Goal: Communication & Community: Answer question/provide support

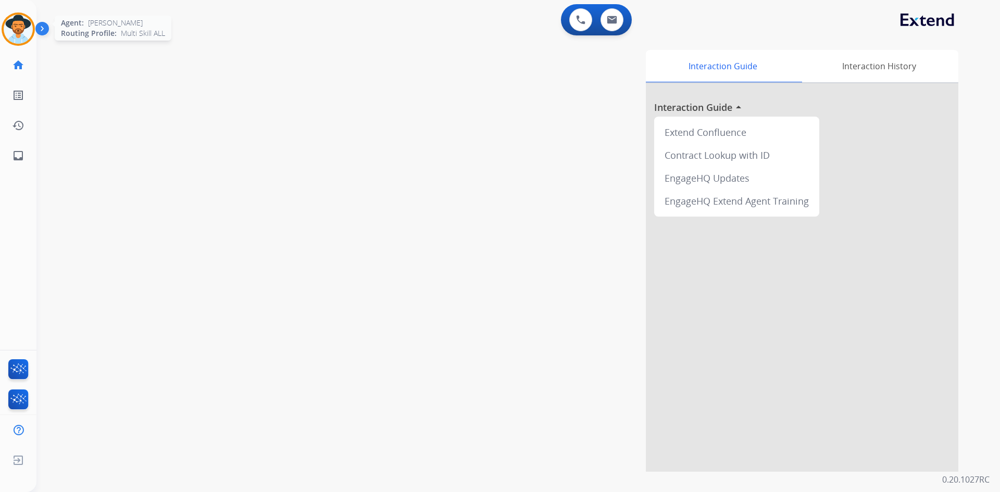
click at [10, 28] on img at bounding box center [18, 29] width 29 height 29
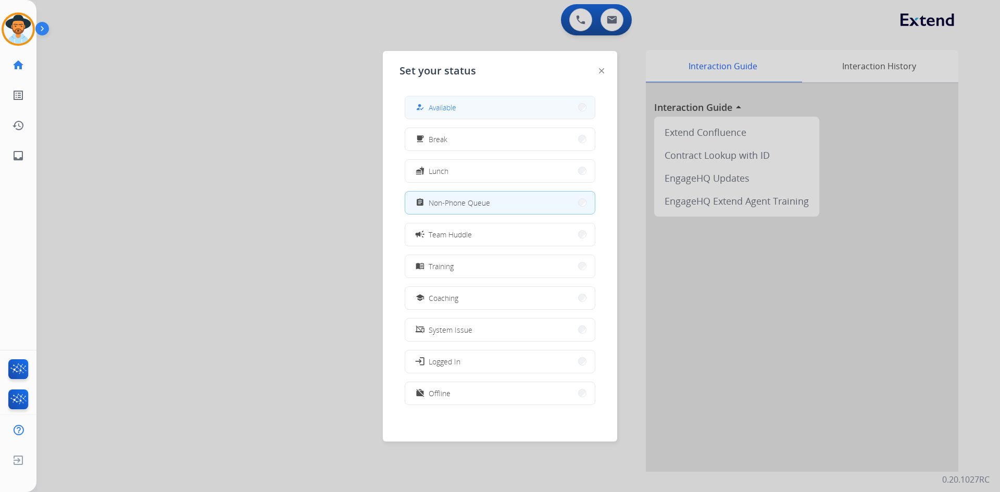
click at [487, 117] on button "how_to_reg Available" at bounding box center [500, 107] width 190 height 22
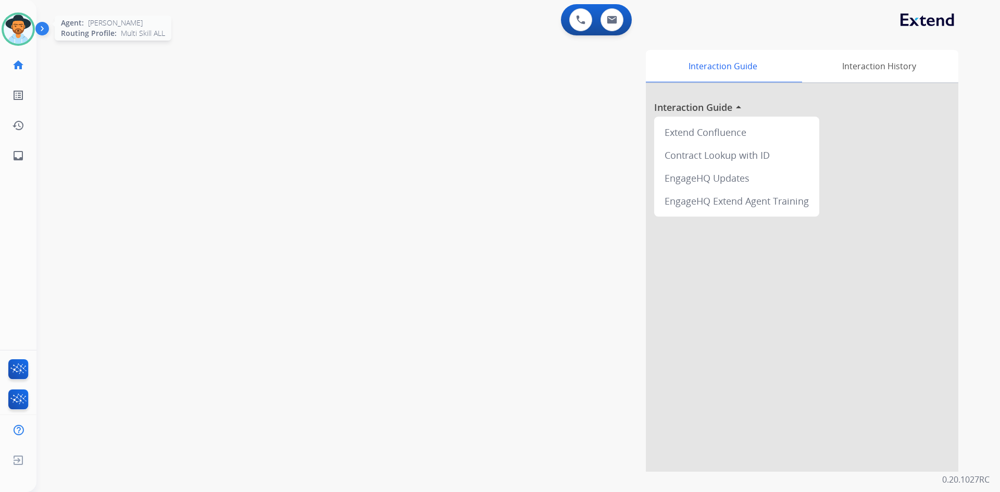
click at [28, 31] on img at bounding box center [18, 29] width 29 height 29
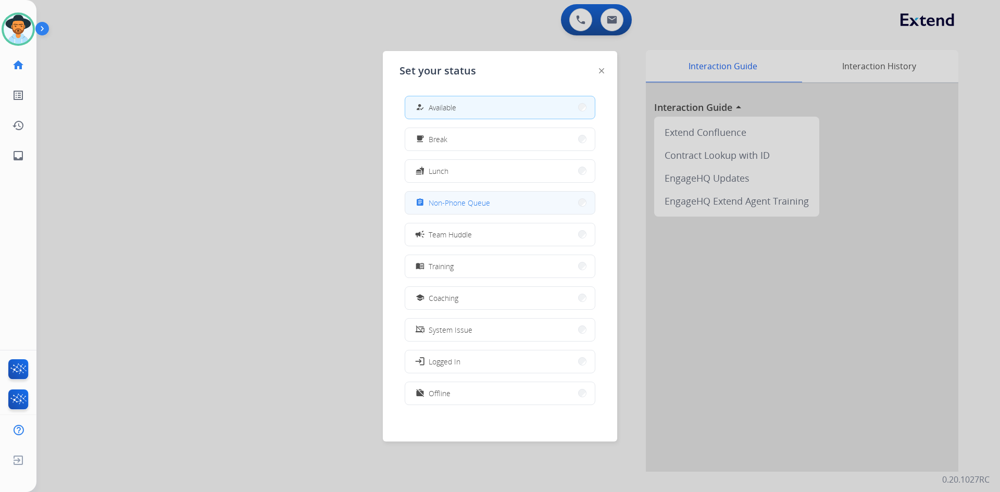
click at [451, 197] on div "assignment Non-Phone Queue" at bounding box center [452, 202] width 77 height 12
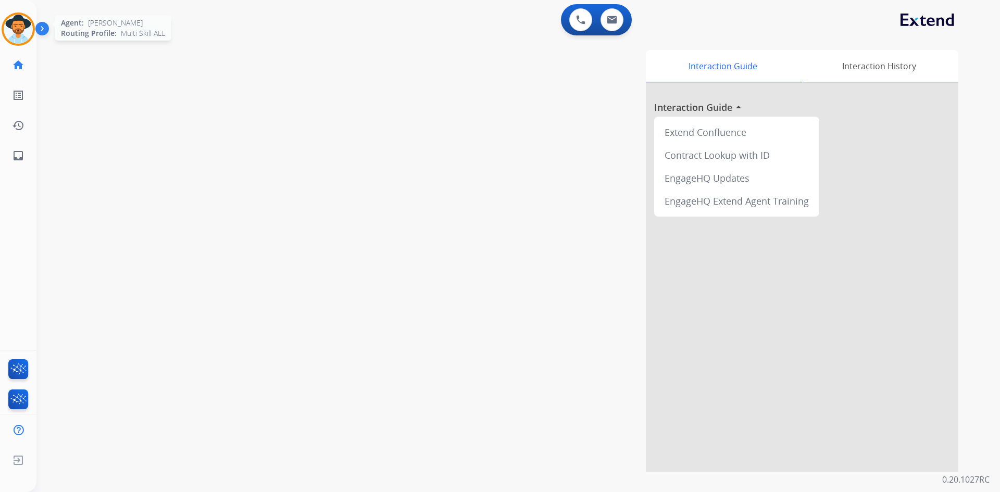
drag, startPoint x: 20, startPoint y: 32, endPoint x: 30, endPoint y: 41, distance: 13.3
click at [20, 32] on img at bounding box center [18, 29] width 29 height 29
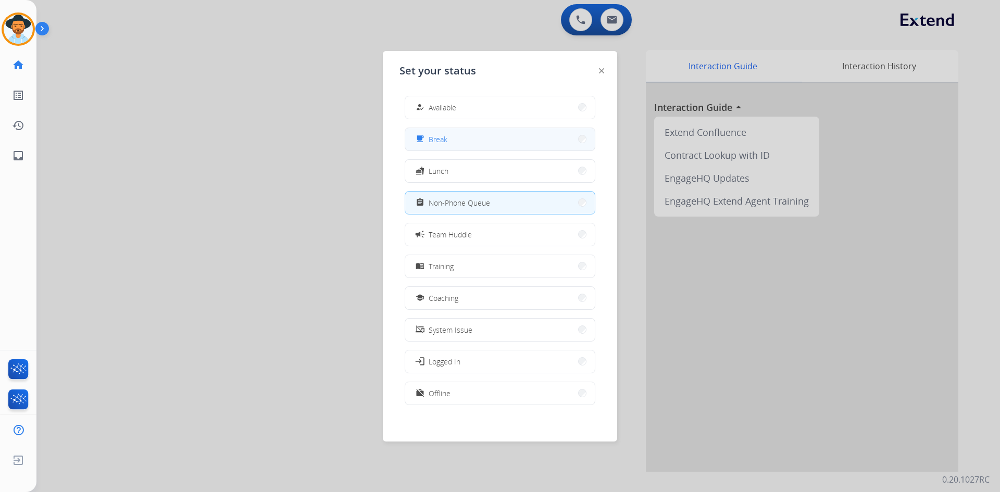
click at [489, 138] on button "free_breakfast Break" at bounding box center [500, 139] width 190 height 22
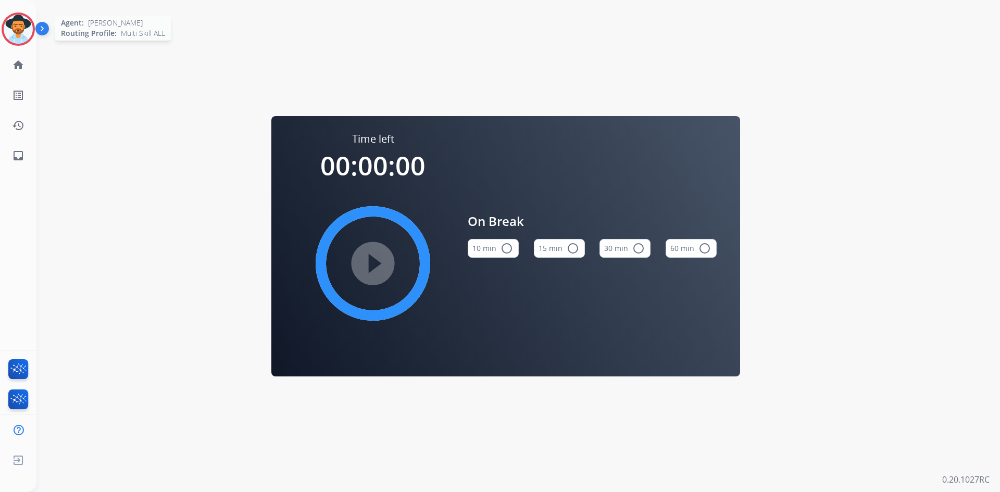
click at [20, 27] on img at bounding box center [18, 29] width 29 height 29
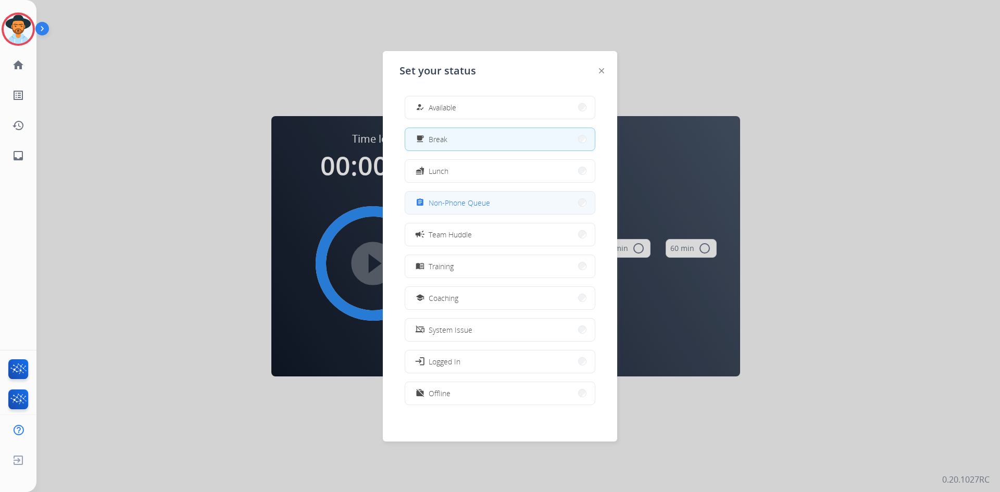
click at [487, 205] on span "Non-Phone Queue" at bounding box center [459, 202] width 61 height 11
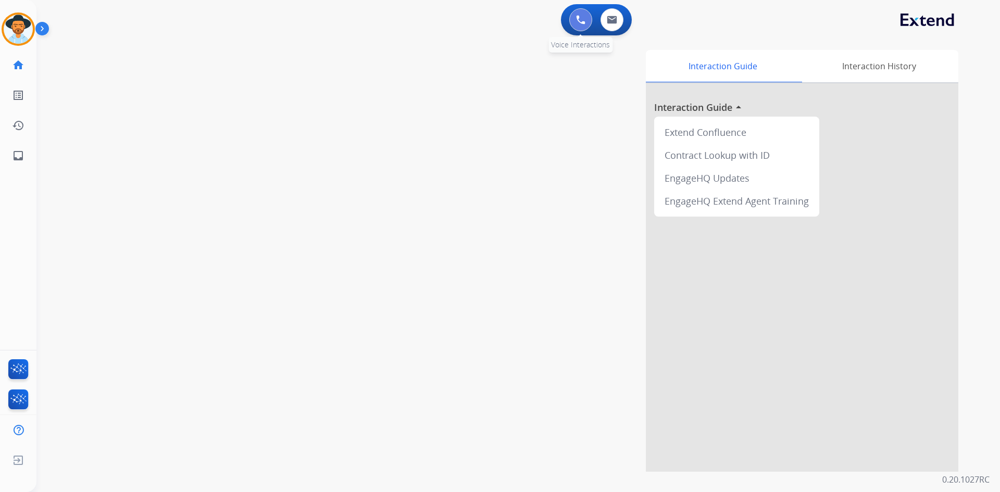
click at [576, 20] on img at bounding box center [580, 19] width 9 height 9
click at [576, 17] on img at bounding box center [580, 19] width 9 height 9
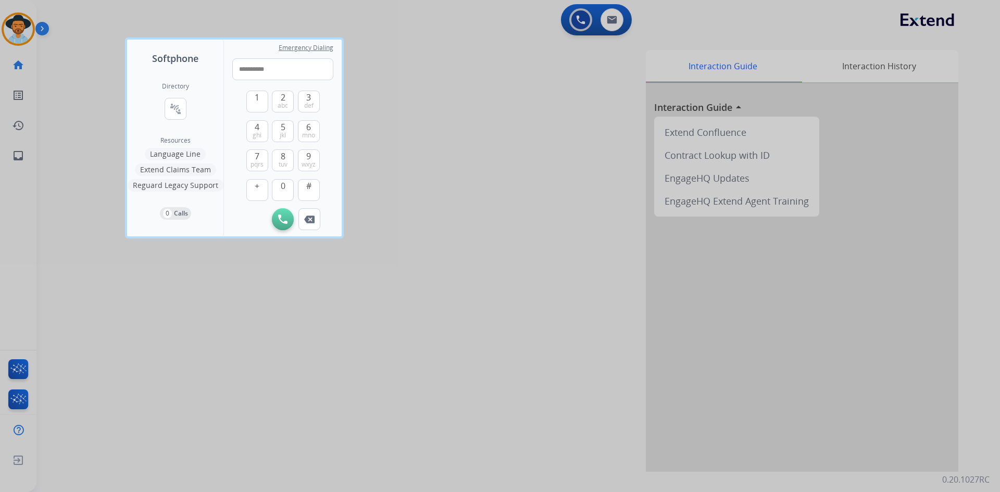
type input "**********"
click at [284, 215] on img at bounding box center [282, 219] width 9 height 9
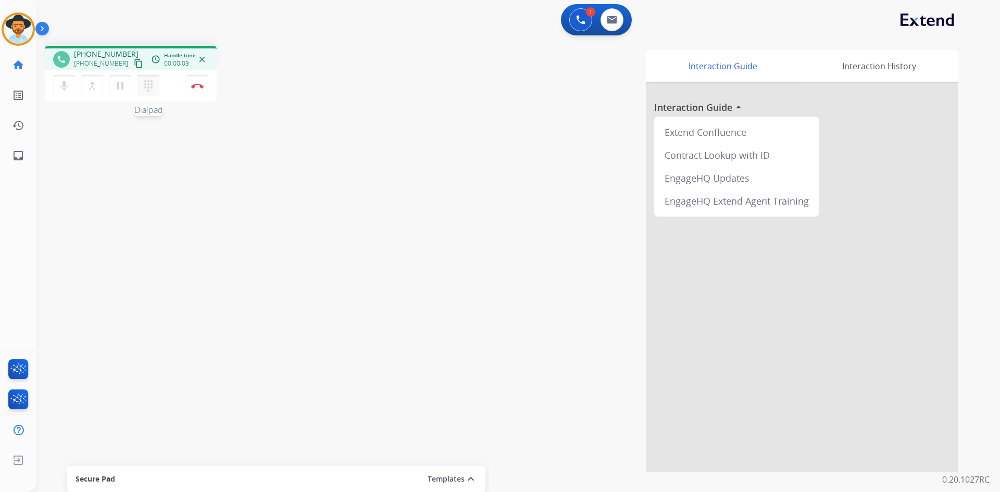
click at [147, 88] on mat-icon "dialpad" at bounding box center [148, 86] width 12 height 12
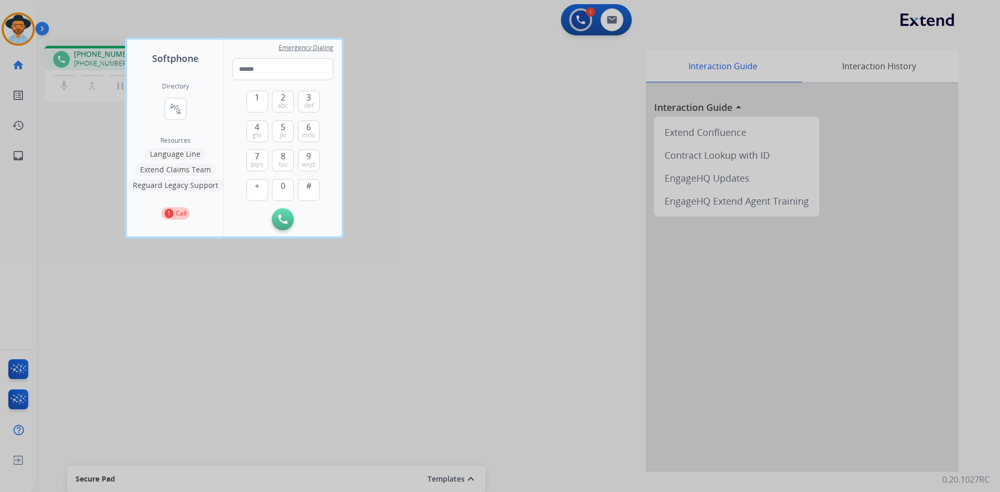
click at [319, 357] on div at bounding box center [500, 246] width 1000 height 492
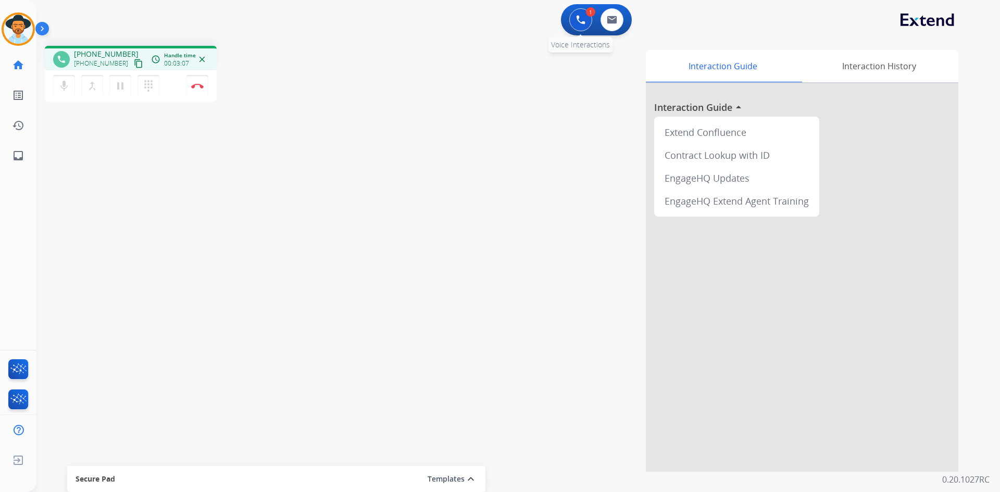
click at [582, 22] on img at bounding box center [580, 19] width 9 height 9
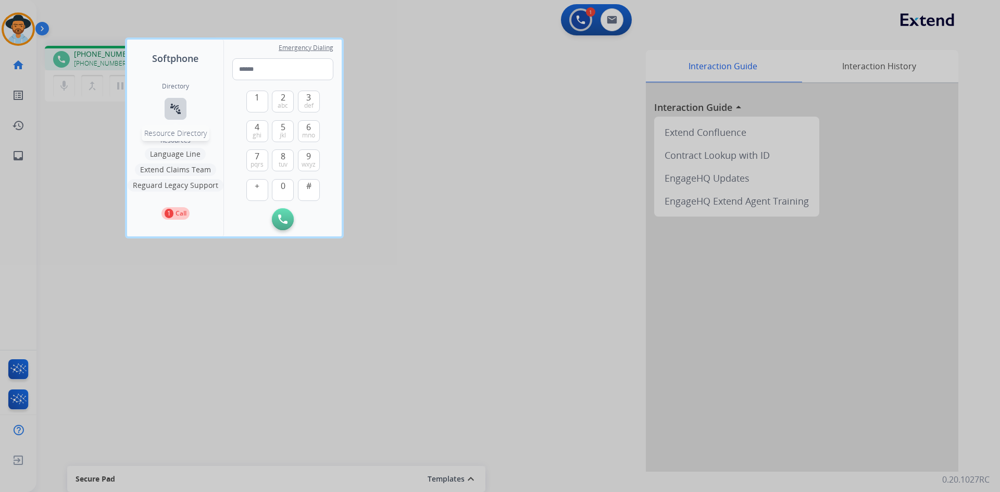
click at [176, 107] on mat-icon "connect_without_contact" at bounding box center [175, 109] width 12 height 12
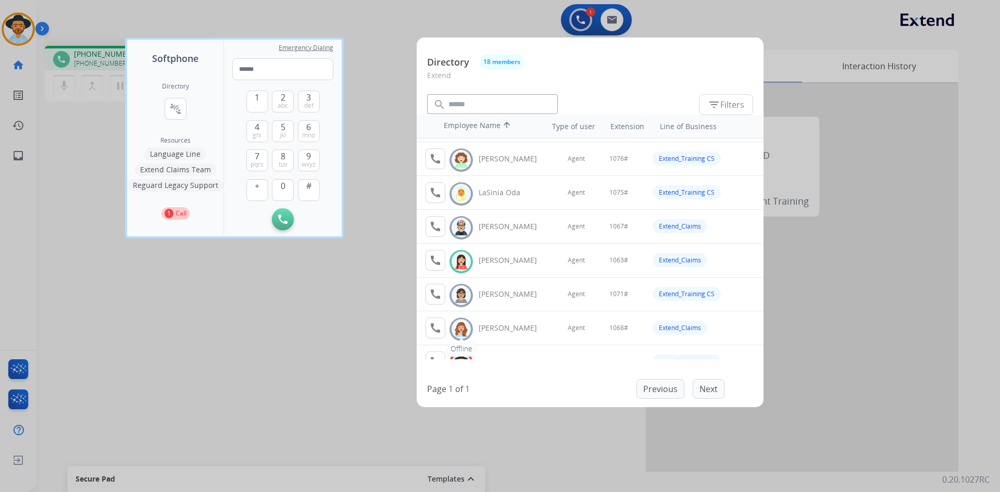
scroll to position [312, 0]
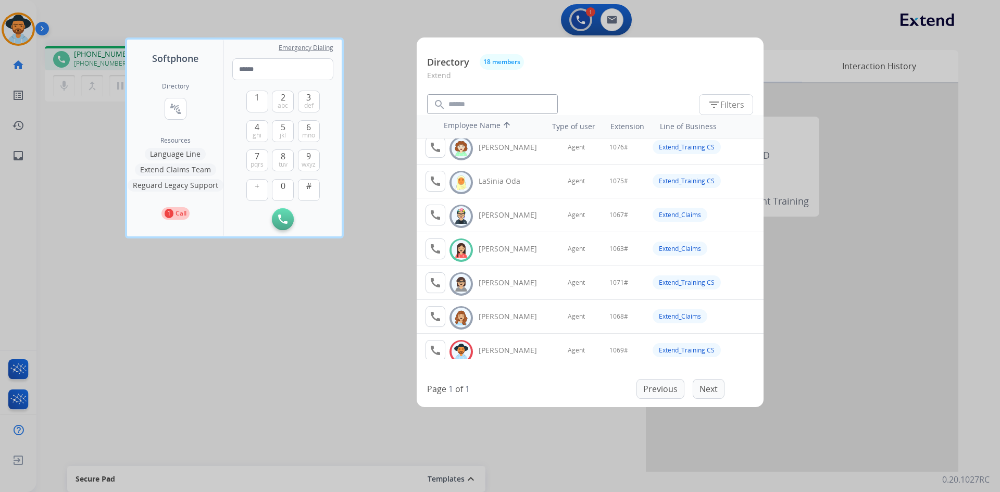
click at [244, 367] on div at bounding box center [500, 246] width 1000 height 492
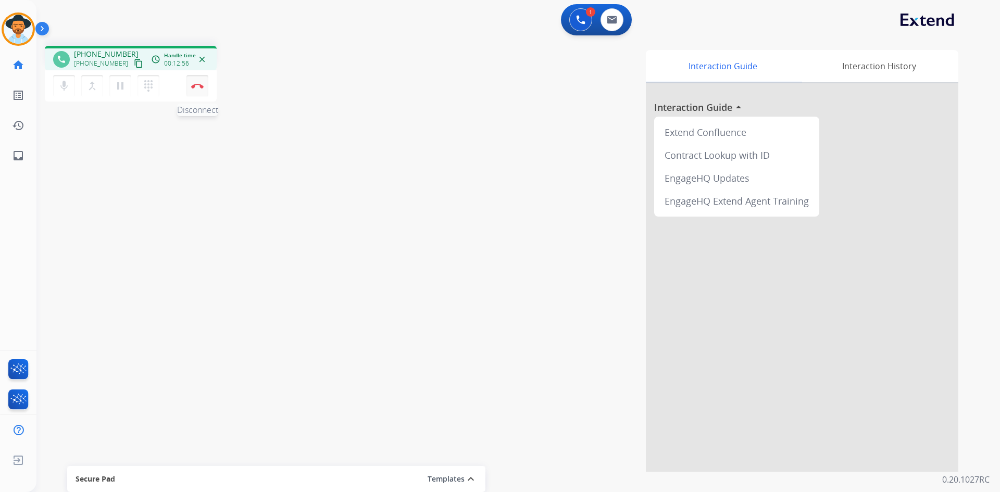
click at [195, 90] on button "Disconnect" at bounding box center [197, 86] width 22 height 22
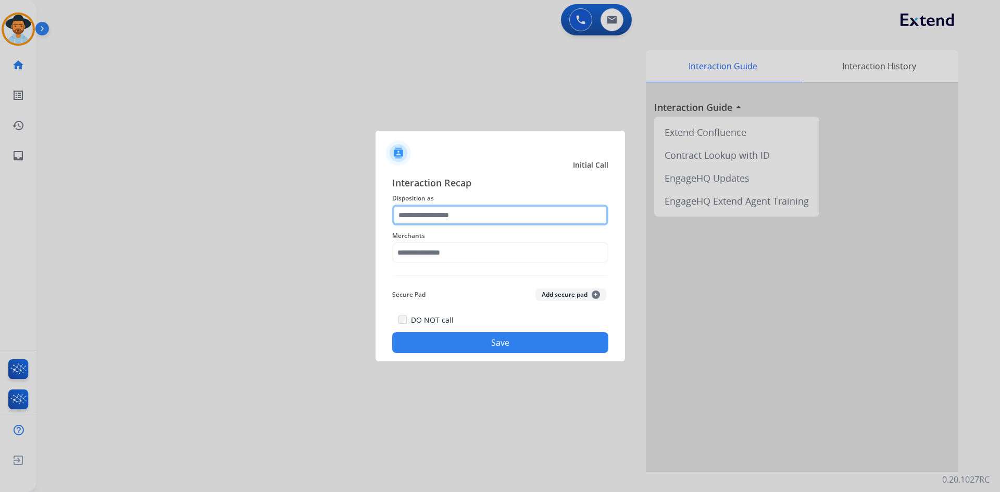
click at [454, 218] on input "text" at bounding box center [500, 215] width 216 height 21
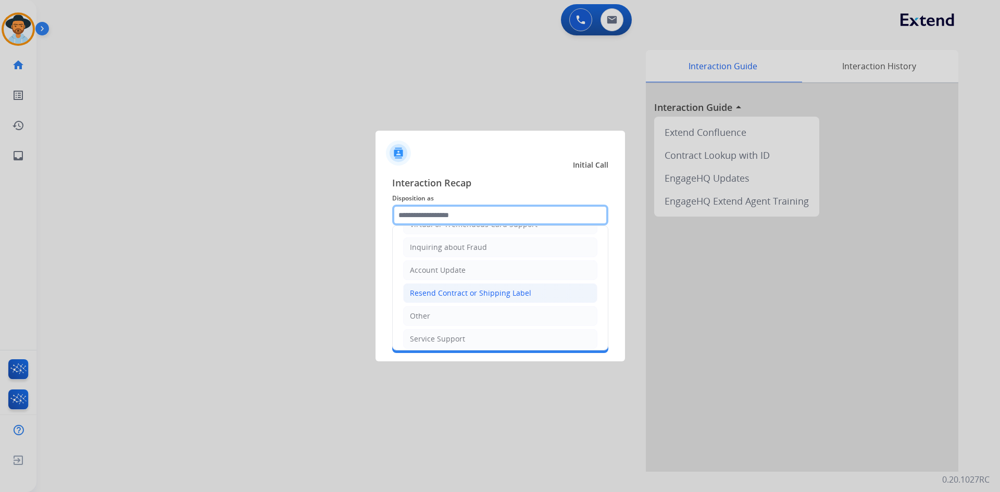
scroll to position [208, 0]
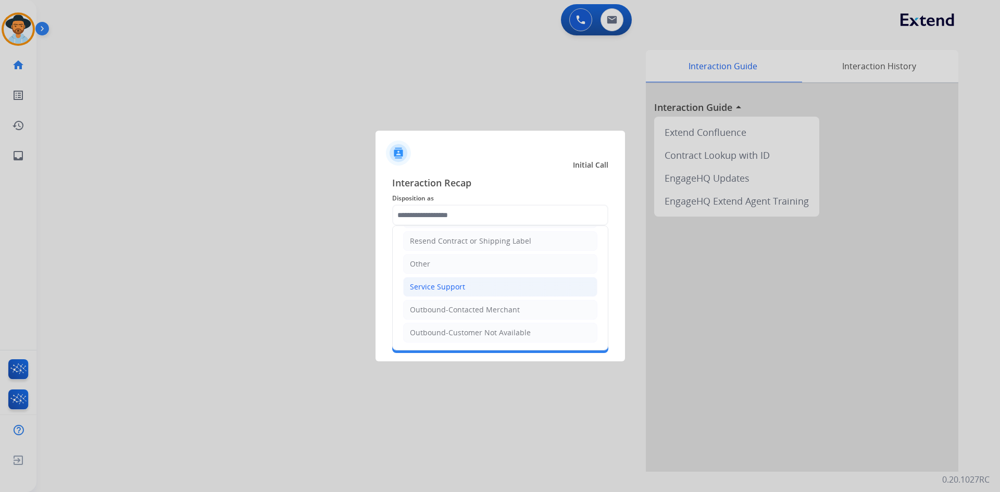
click at [459, 287] on div "Service Support" at bounding box center [437, 287] width 55 height 10
type input "**********"
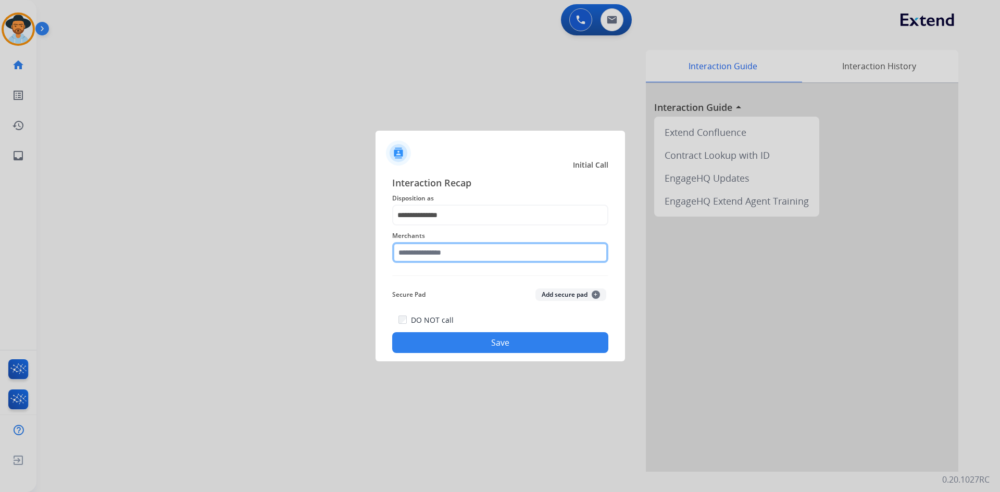
click at [443, 258] on input "text" at bounding box center [500, 252] width 216 height 21
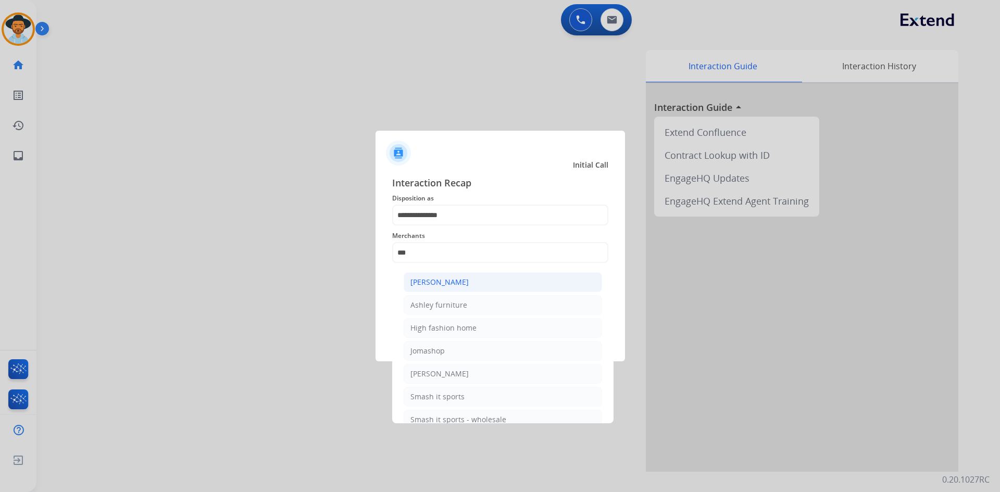
click at [446, 275] on li "[PERSON_NAME]" at bounding box center [503, 282] width 198 height 20
type input "**********"
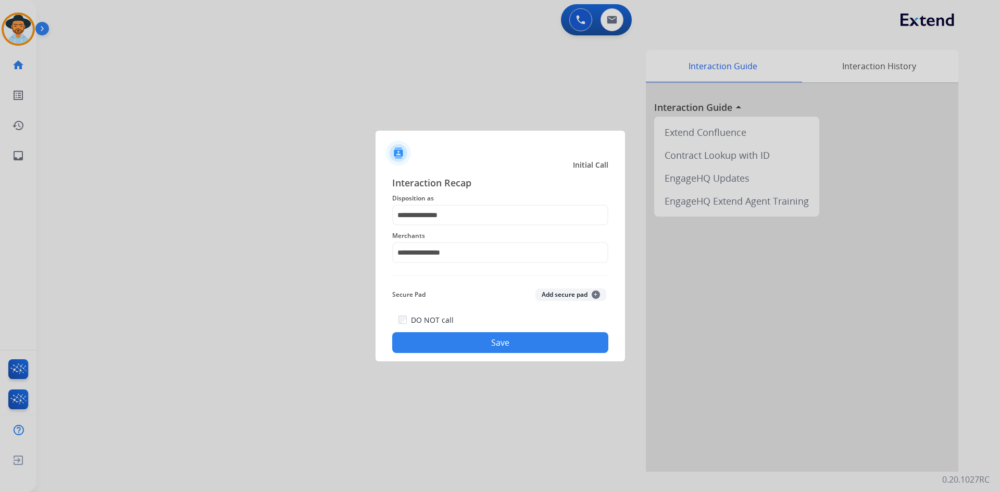
click at [487, 340] on button "Save" at bounding box center [500, 342] width 216 height 21
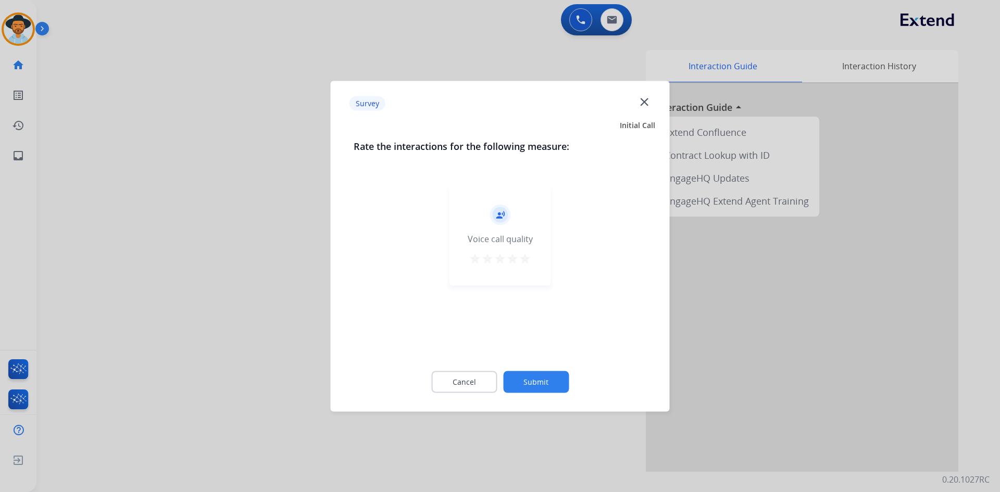
click at [524, 266] on button "star" at bounding box center [525, 260] width 12 height 16
drag, startPoint x: 527, startPoint y: 373, endPoint x: 524, endPoint y: 363, distance: 10.2
click at [527, 373] on button "Submit" at bounding box center [536, 382] width 66 height 22
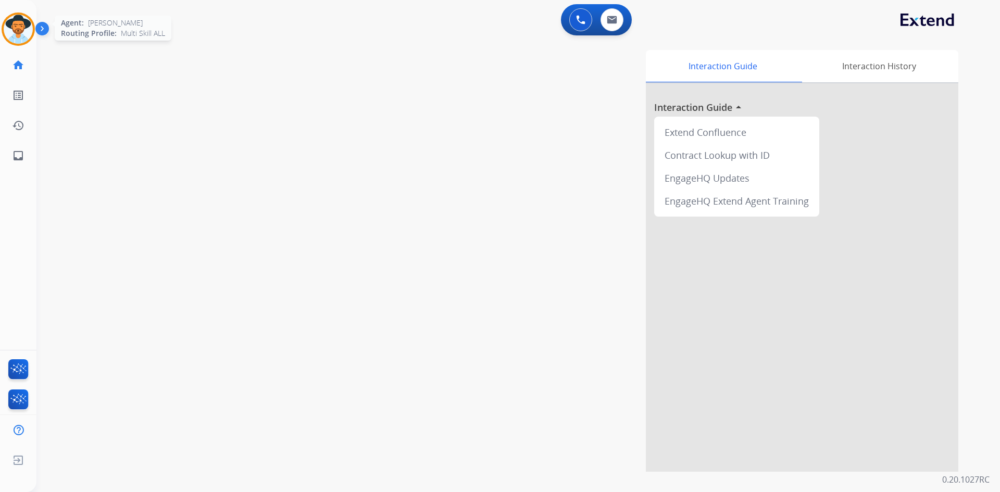
click at [17, 31] on img at bounding box center [18, 29] width 29 height 29
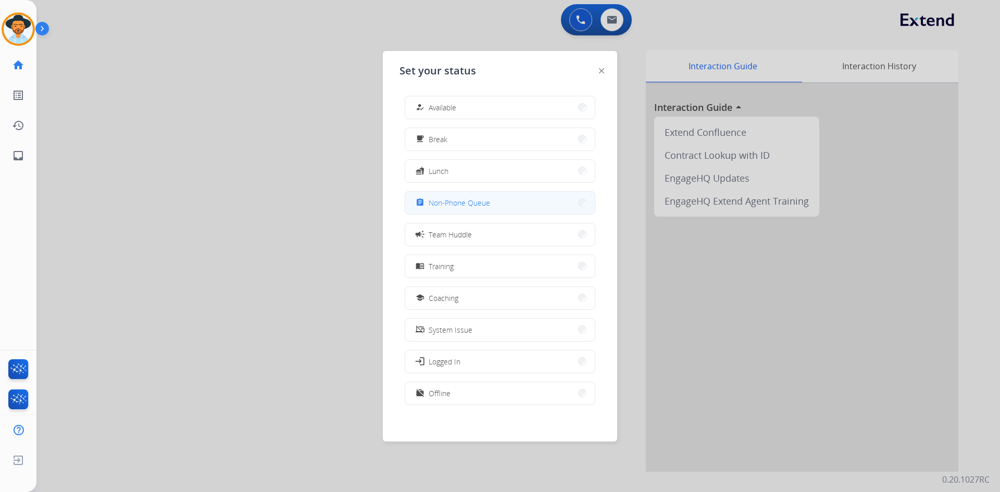
click at [515, 207] on button "assignment Non-Phone Queue" at bounding box center [500, 203] width 190 height 22
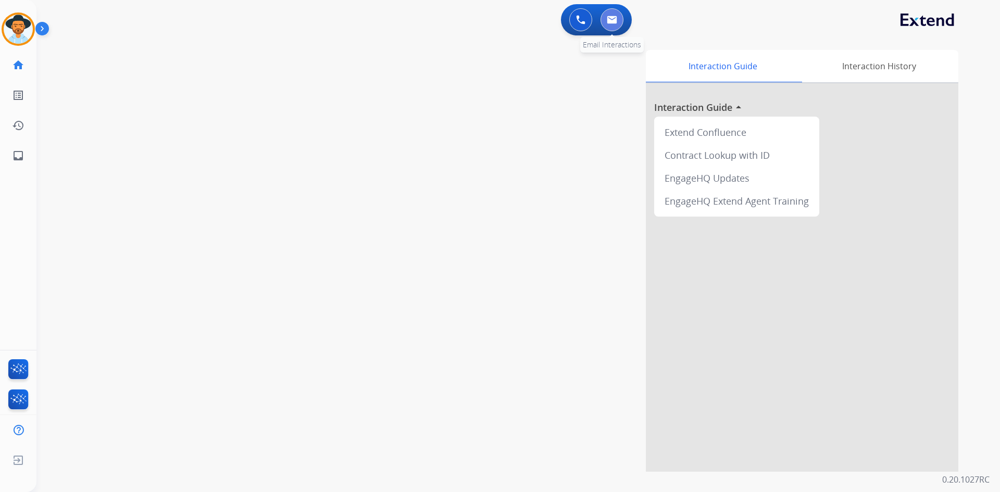
click at [609, 22] on img at bounding box center [612, 20] width 10 height 8
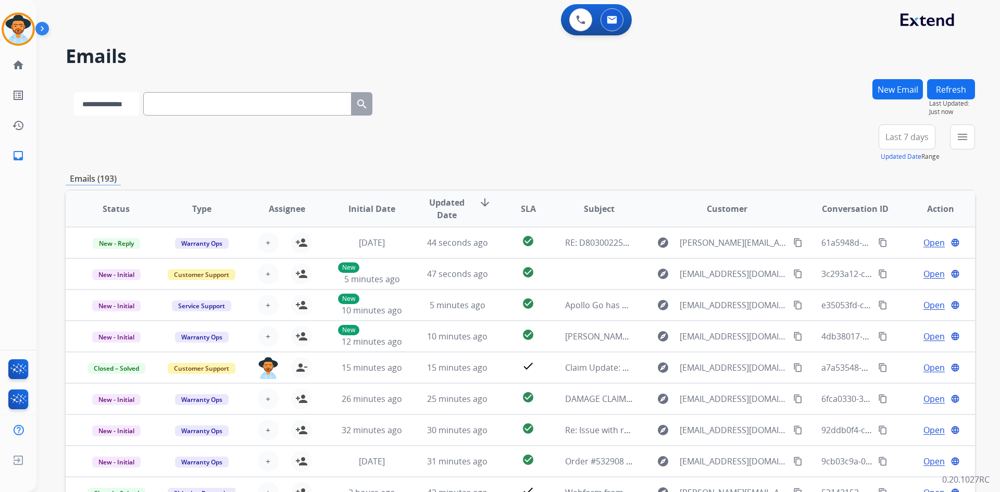
click at [121, 109] on select "**********" at bounding box center [106, 103] width 65 height 23
select select "**********"
click at [74, 92] on select "**********" at bounding box center [106, 103] width 65 height 23
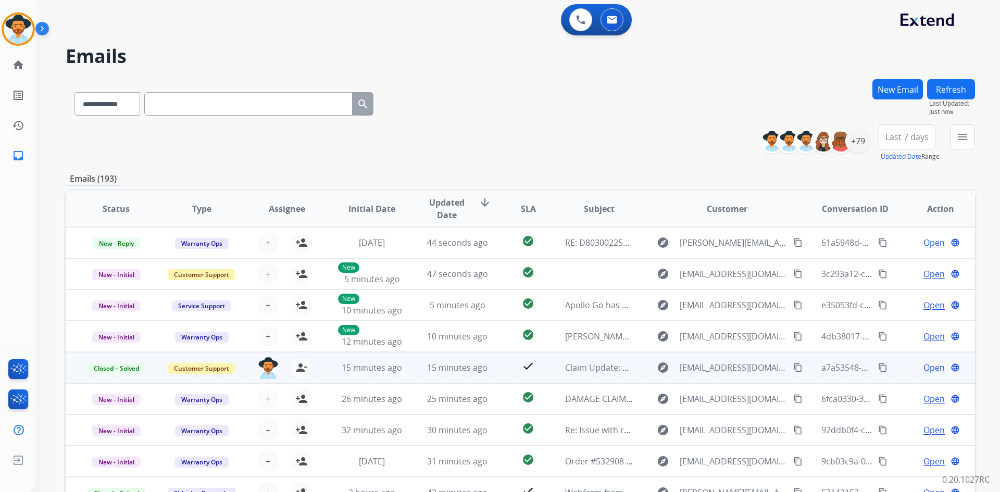
click at [924, 367] on span "Open" at bounding box center [933, 367] width 21 height 12
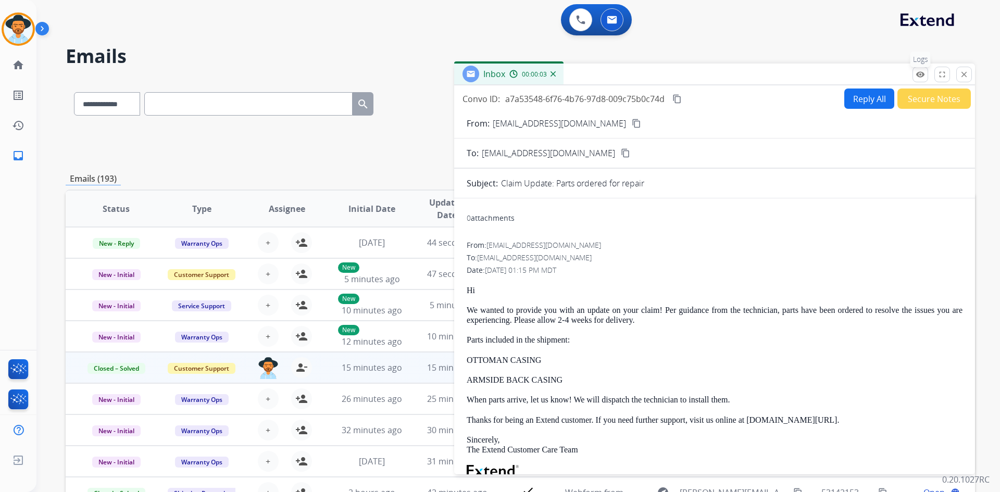
click at [920, 76] on mat-icon "remove_red_eye" at bounding box center [920, 74] width 9 height 9
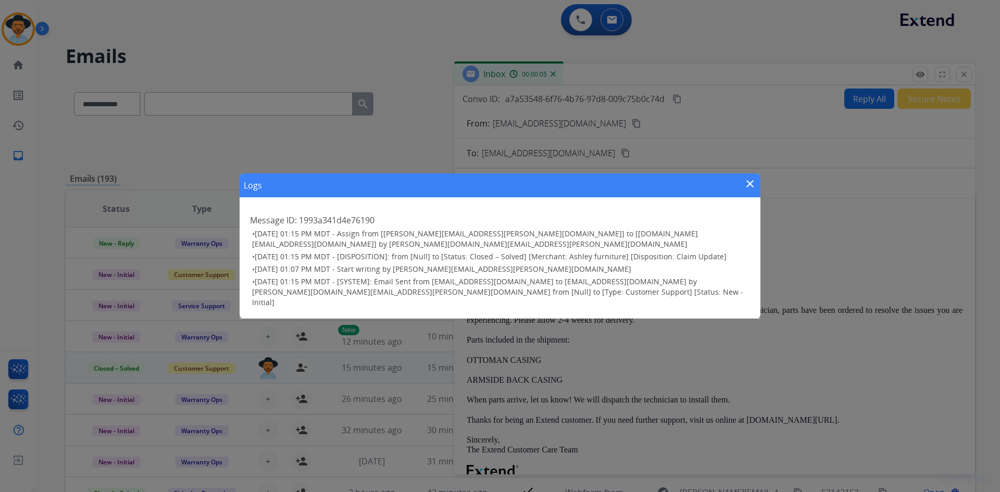
click at [745, 190] on mat-icon "close" at bounding box center [750, 184] width 12 height 12
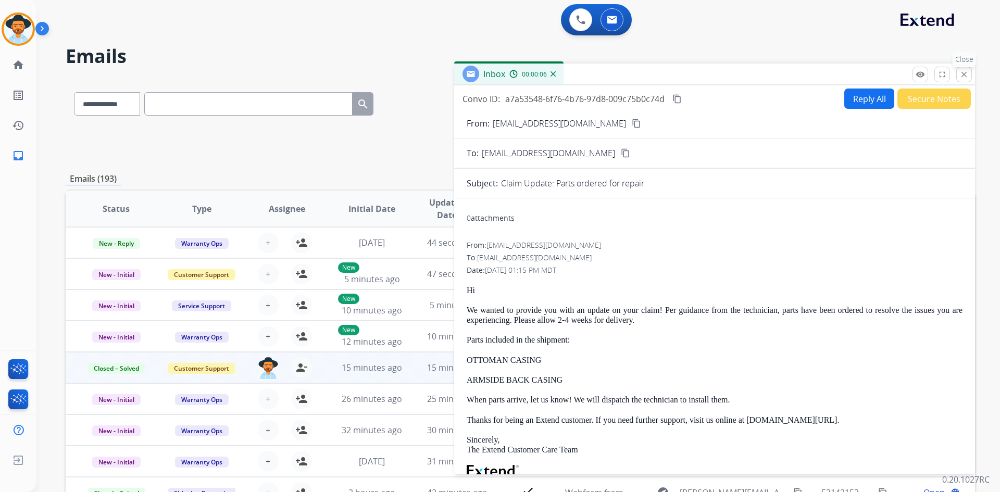
click at [964, 79] on mat-icon "close" at bounding box center [963, 74] width 9 height 9
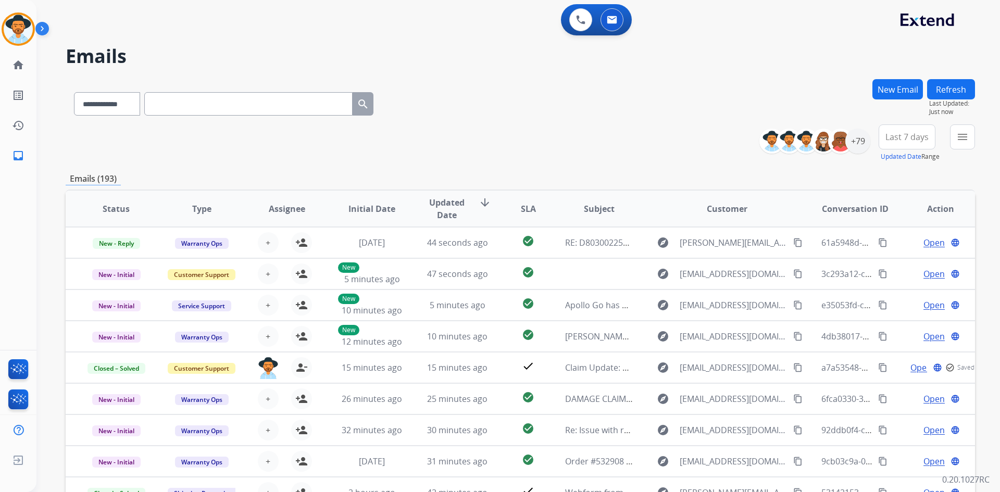
click at [208, 101] on input "text" at bounding box center [248, 103] width 208 height 23
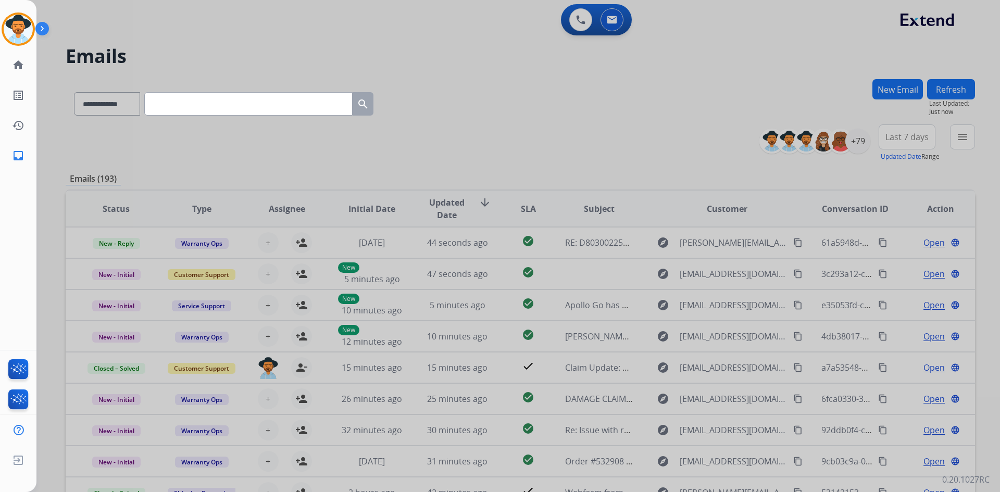
click at [205, 101] on input "text" at bounding box center [248, 103] width 208 height 23
paste input "**********"
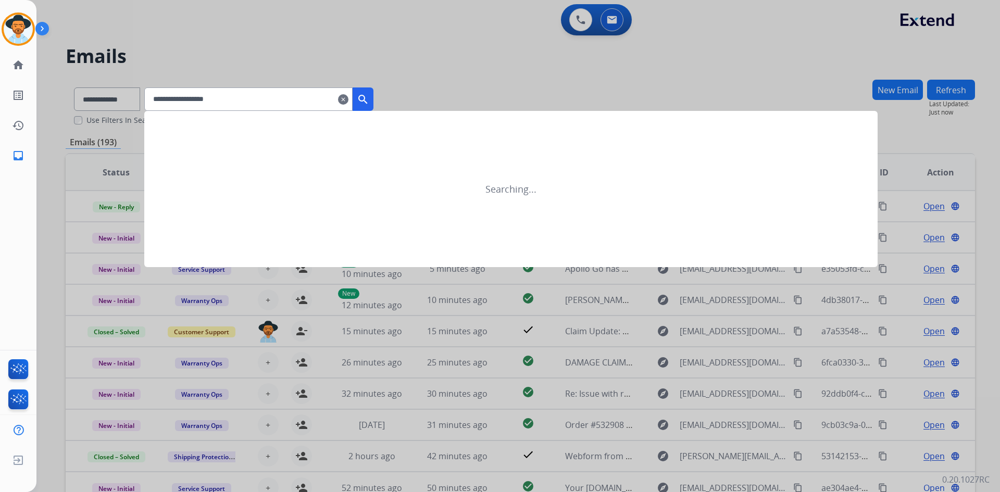
type input "**********"
click at [369, 98] on mat-icon "search" at bounding box center [363, 99] width 12 height 12
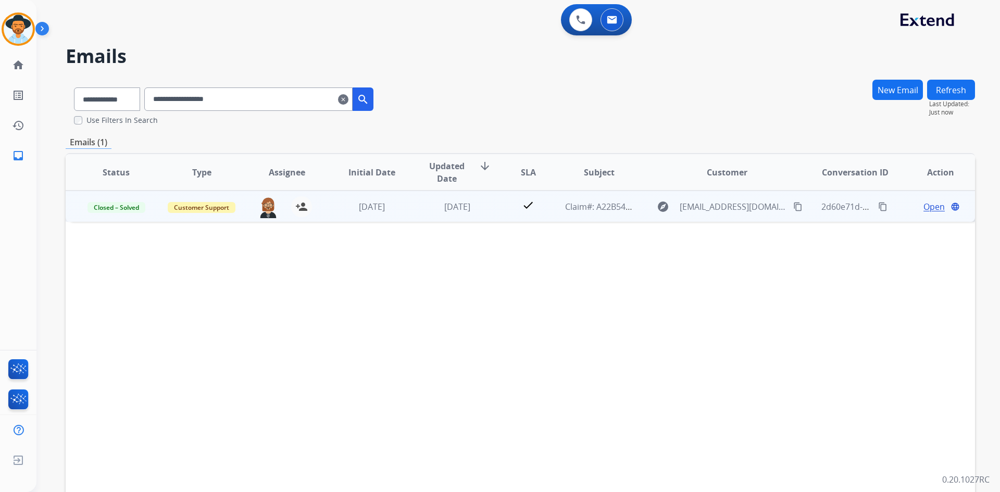
click at [923, 206] on span "Open" at bounding box center [933, 207] width 21 height 12
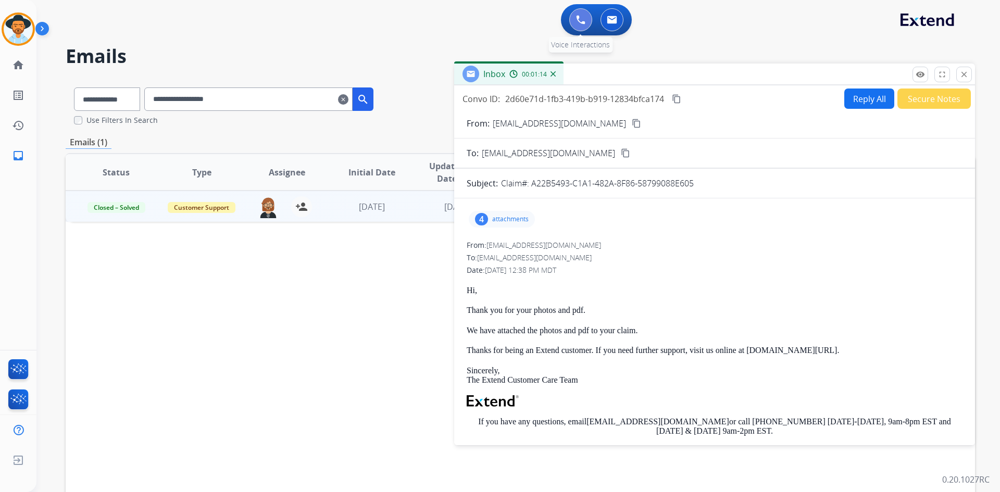
click at [573, 23] on button at bounding box center [580, 19] width 23 height 23
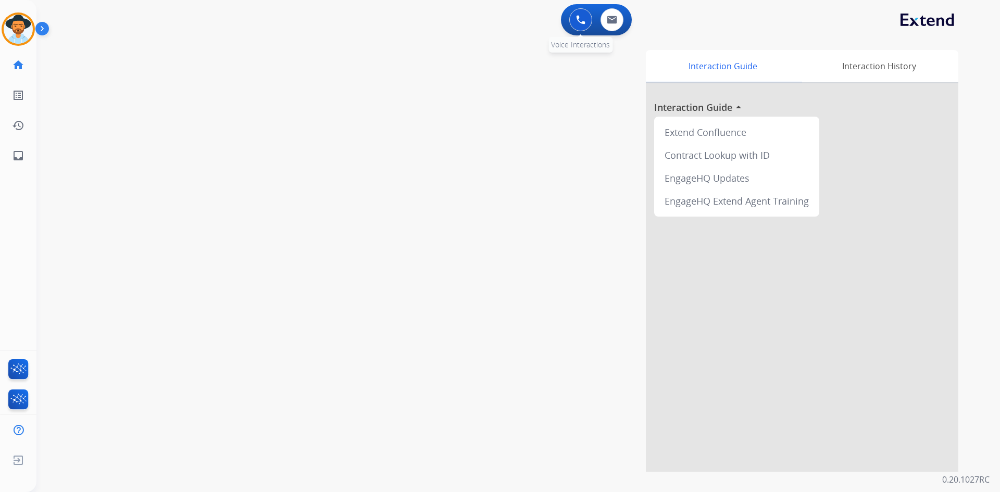
click at [586, 25] on button at bounding box center [580, 19] width 23 height 23
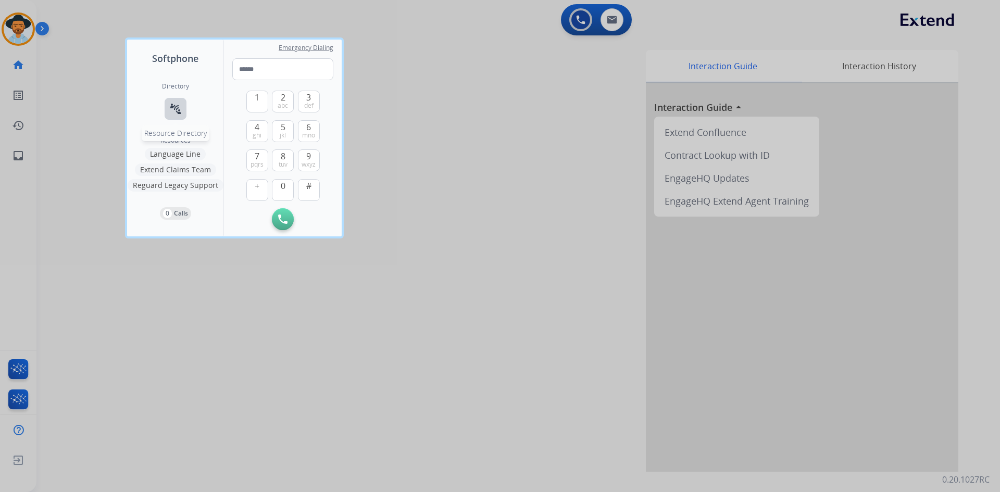
click at [179, 115] on button "connect_without_contact Resource Directory" at bounding box center [176, 109] width 22 height 22
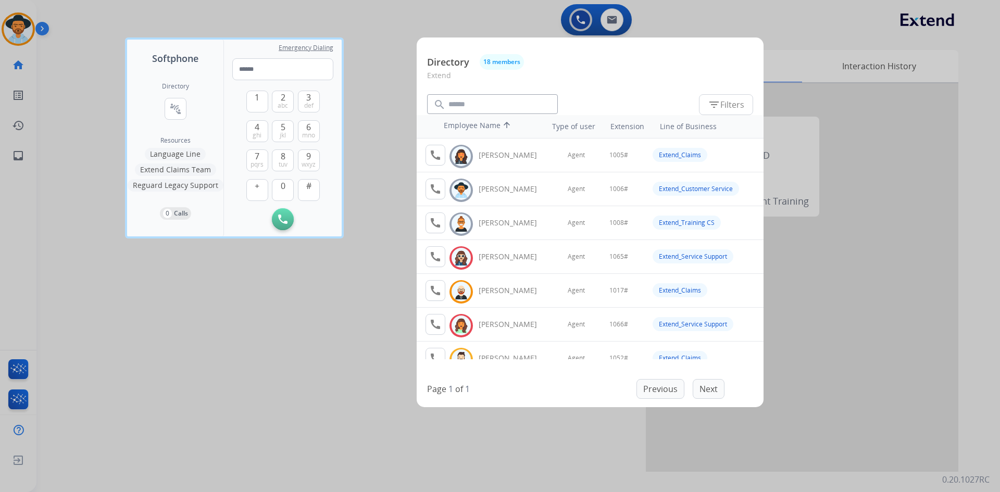
click at [187, 393] on div at bounding box center [500, 246] width 1000 height 492
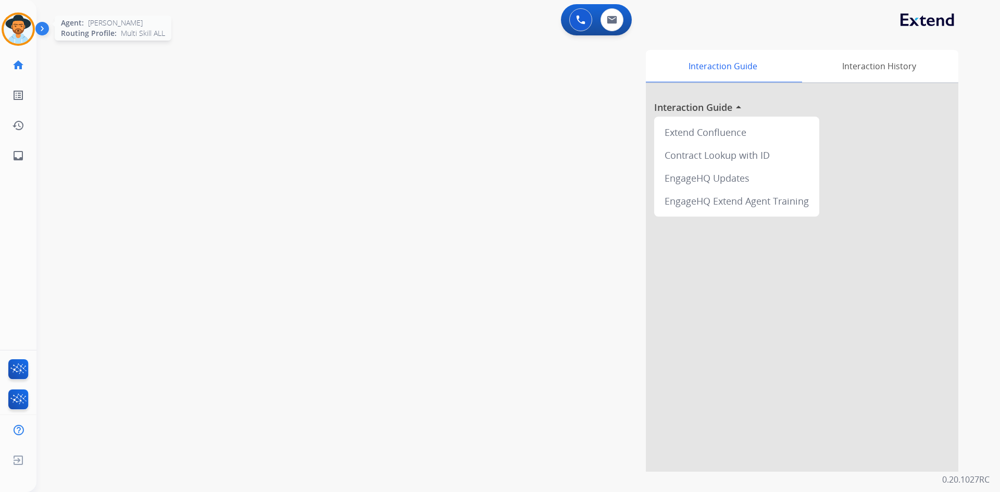
drag, startPoint x: 22, startPoint y: 35, endPoint x: 34, endPoint y: 42, distance: 13.6
click at [22, 35] on img at bounding box center [18, 29] width 29 height 29
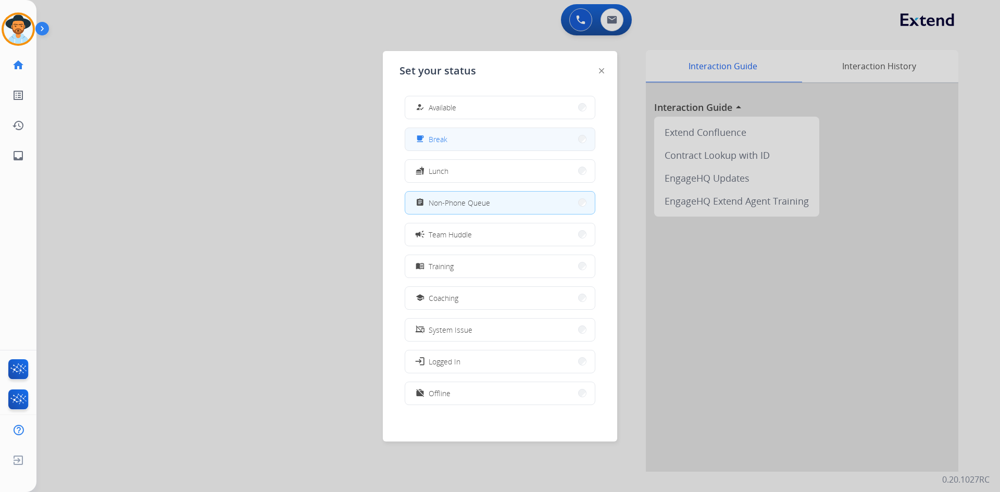
click at [491, 131] on button "free_breakfast Break" at bounding box center [500, 139] width 190 height 22
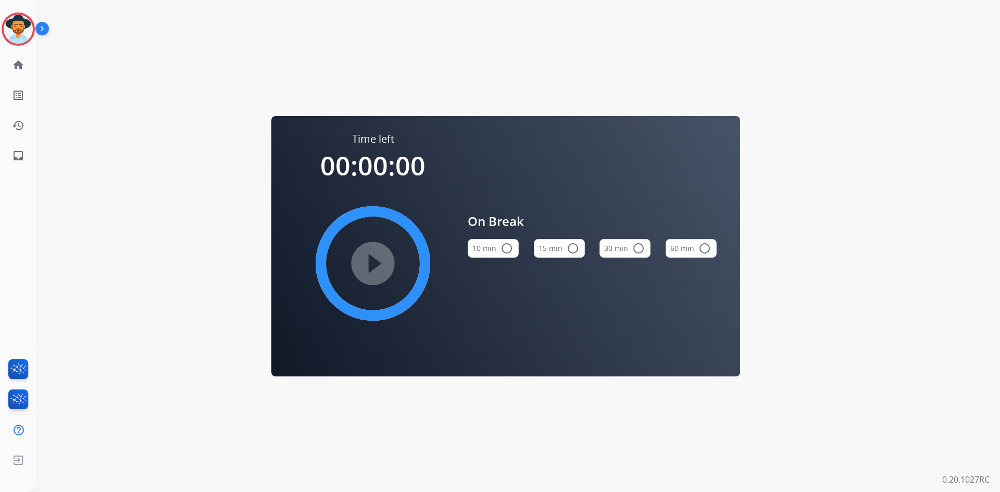
click at [562, 253] on button "15 min radio_button_unchecked" at bounding box center [559, 248] width 51 height 19
click at [379, 258] on mat-icon "play_circle_filled" at bounding box center [373, 263] width 12 height 12
drag, startPoint x: 15, startPoint y: 27, endPoint x: 72, endPoint y: 36, distance: 57.5
click at [15, 27] on img at bounding box center [18, 29] width 29 height 29
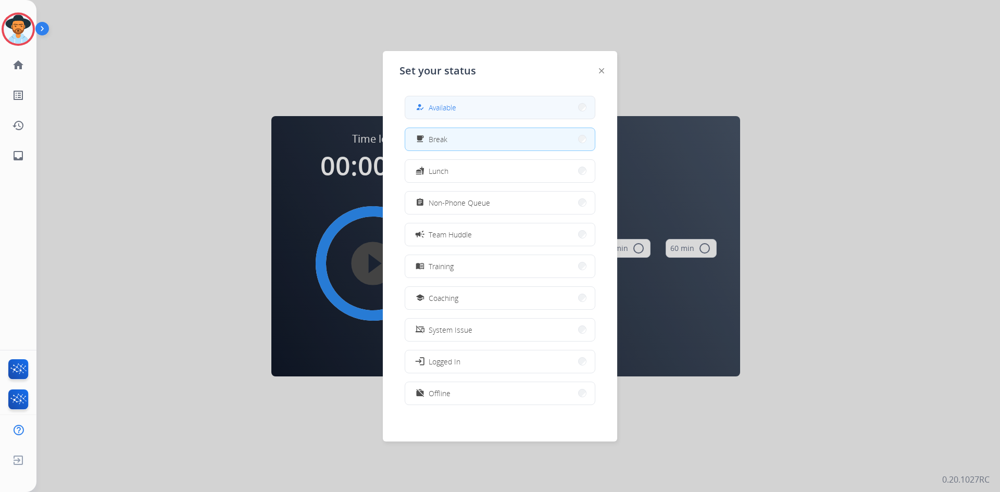
click at [480, 107] on button "how_to_reg Available" at bounding box center [500, 107] width 190 height 22
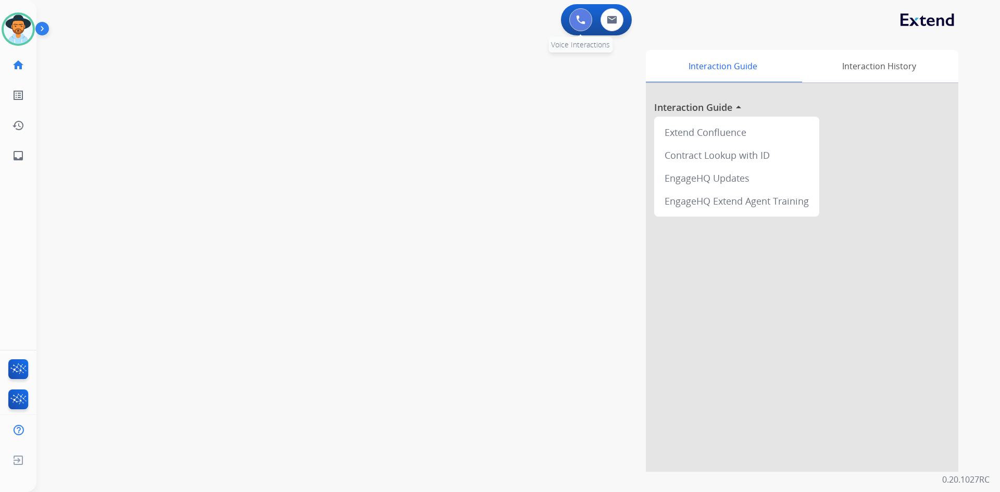
click at [580, 20] on img at bounding box center [580, 19] width 9 height 9
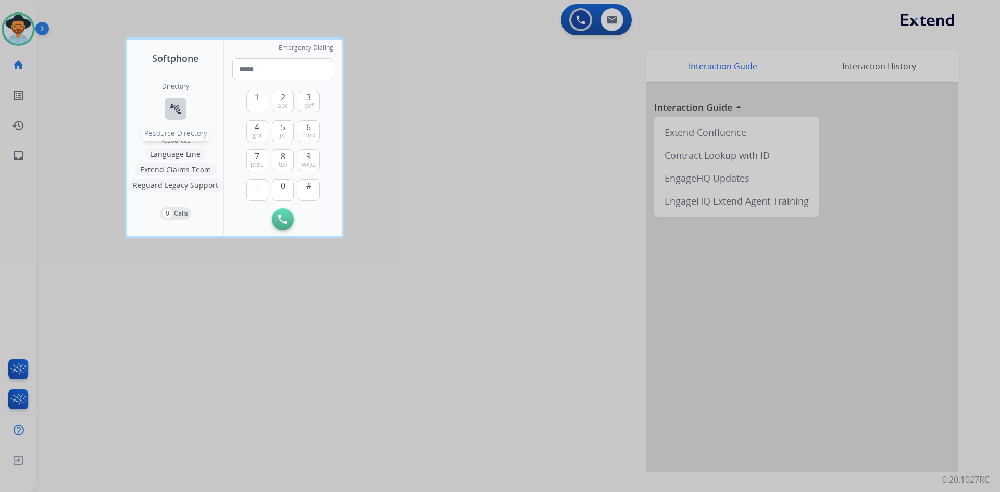
click at [180, 108] on mat-icon "connect_without_contact" at bounding box center [175, 109] width 12 height 12
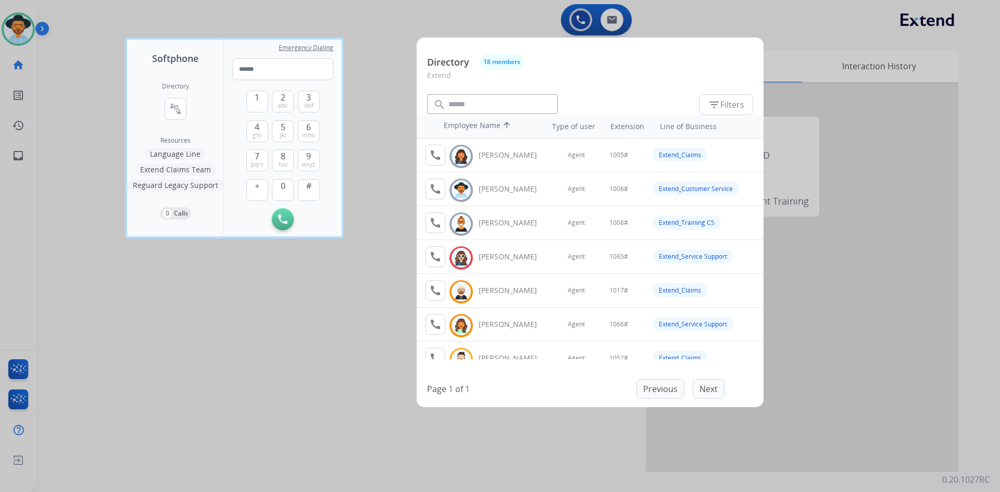
click at [88, 350] on div at bounding box center [500, 246] width 1000 height 492
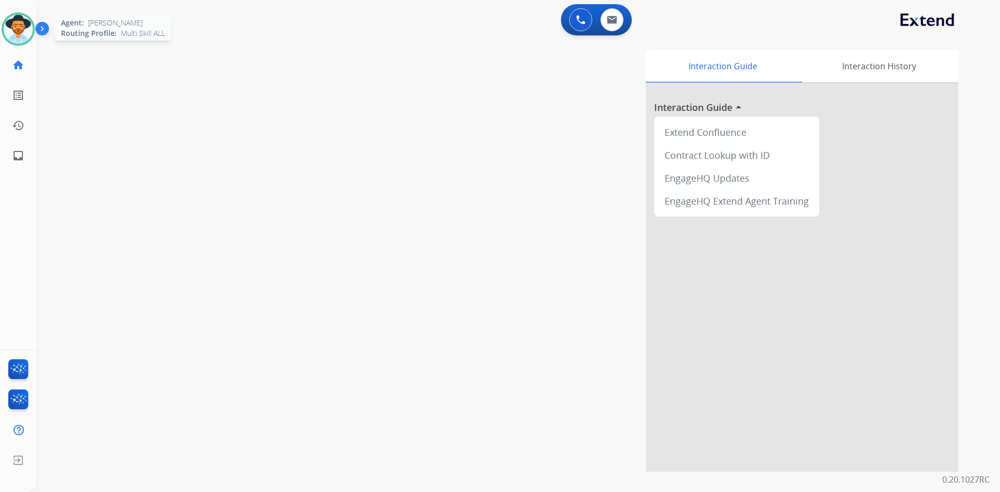
click at [16, 29] on img at bounding box center [18, 29] width 29 height 29
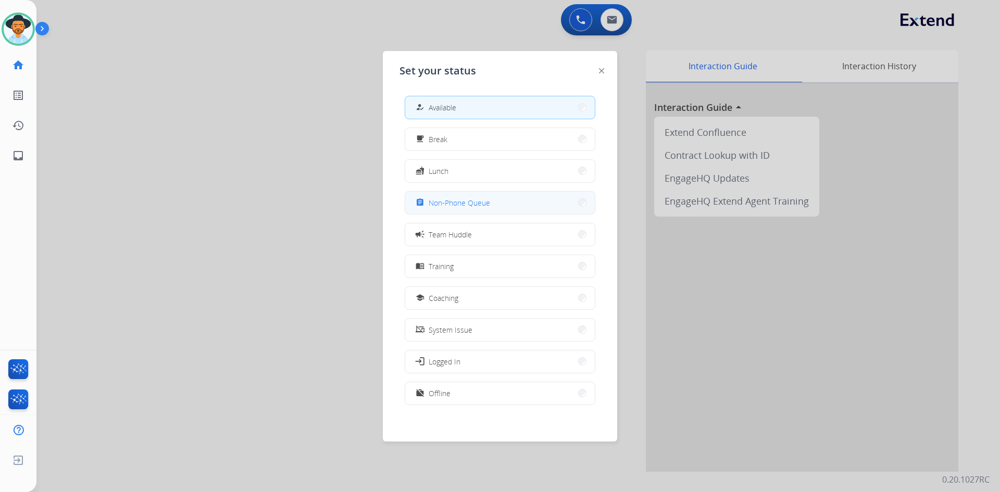
click at [453, 201] on span "Non-Phone Queue" at bounding box center [459, 202] width 61 height 11
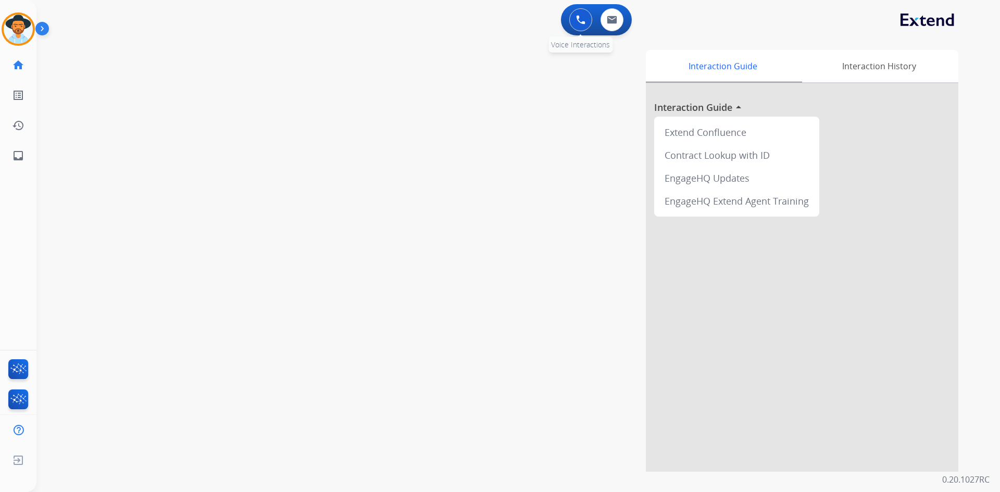
click at [577, 20] on img at bounding box center [580, 19] width 9 height 9
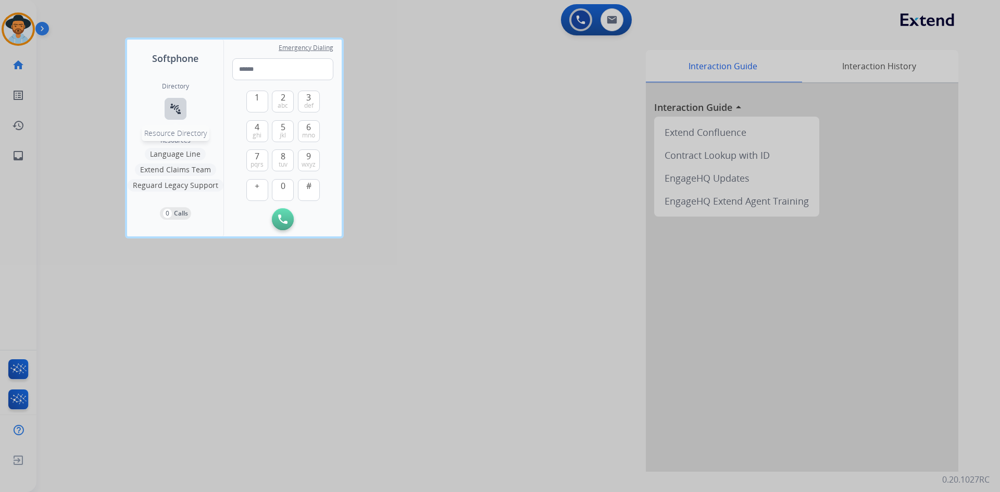
click at [180, 108] on mat-icon "connect_without_contact" at bounding box center [175, 109] width 12 height 12
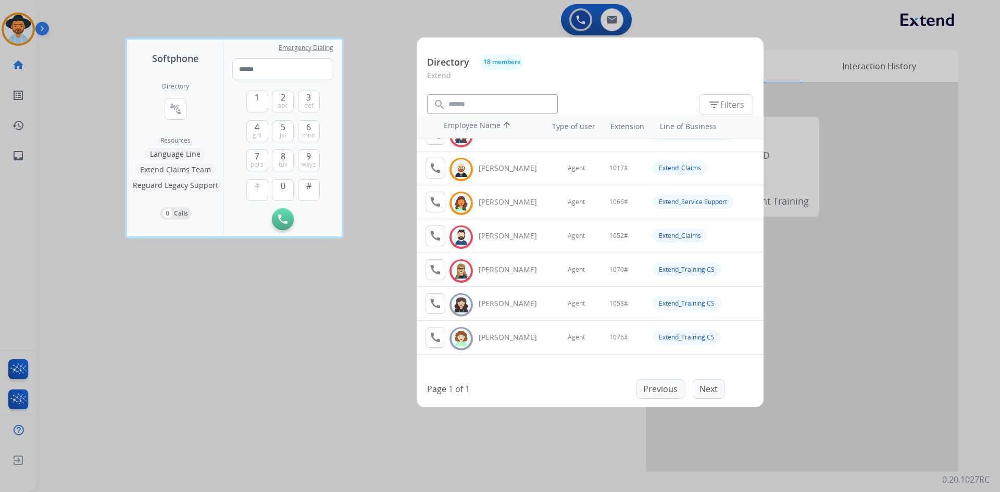
scroll to position [104, 0]
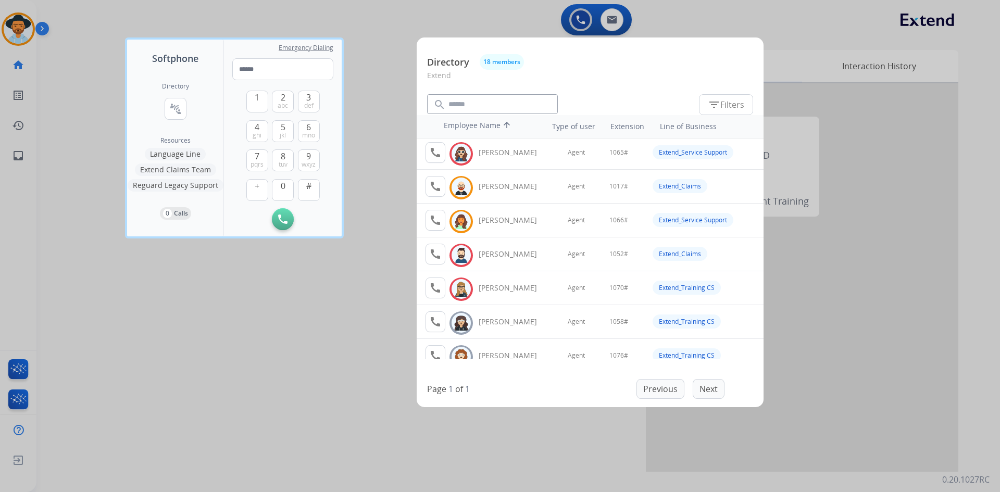
click at [231, 359] on div at bounding box center [500, 246] width 1000 height 492
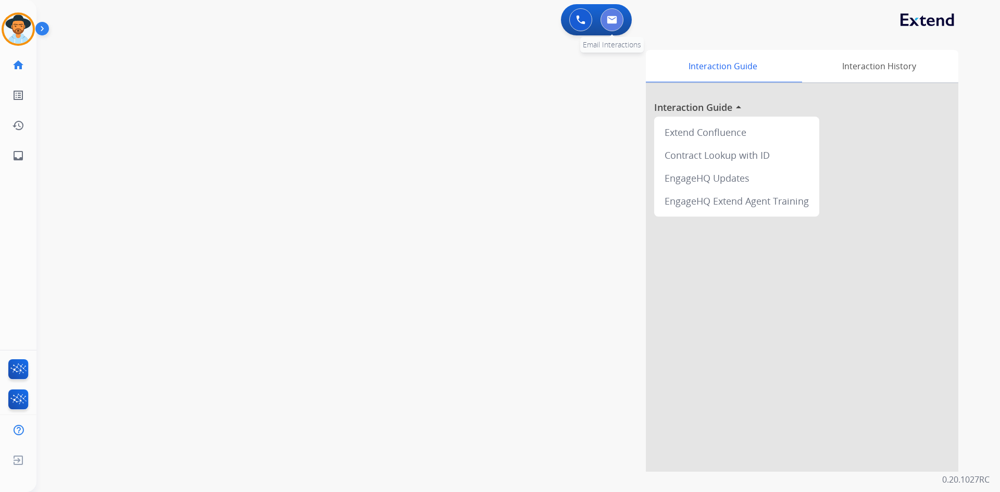
click at [608, 17] on img at bounding box center [612, 20] width 10 height 8
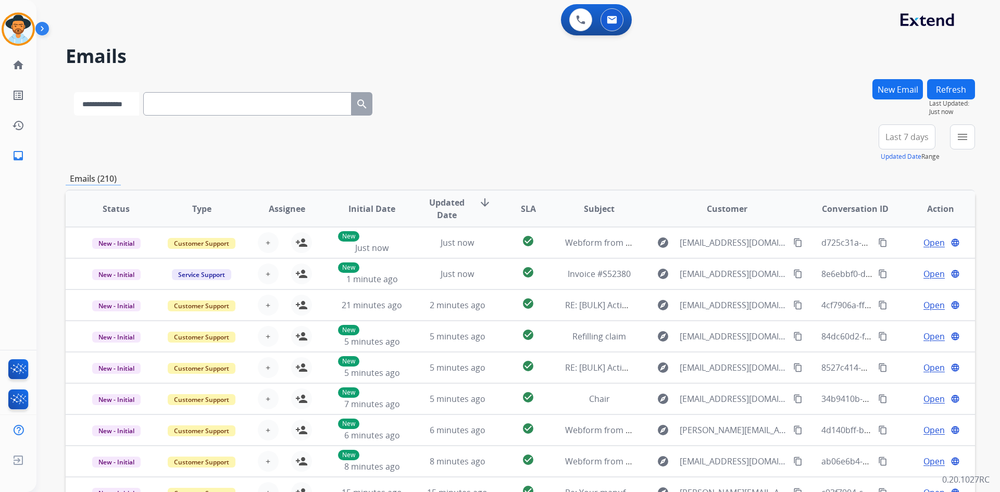
drag, startPoint x: 127, startPoint y: 103, endPoint x: 126, endPoint y: 115, distance: 12.5
click at [127, 103] on select "**********" at bounding box center [106, 103] width 65 height 23
select select "**********"
click at [74, 92] on select "**********" at bounding box center [106, 103] width 65 height 23
click at [231, 93] on input "text" at bounding box center [248, 103] width 208 height 23
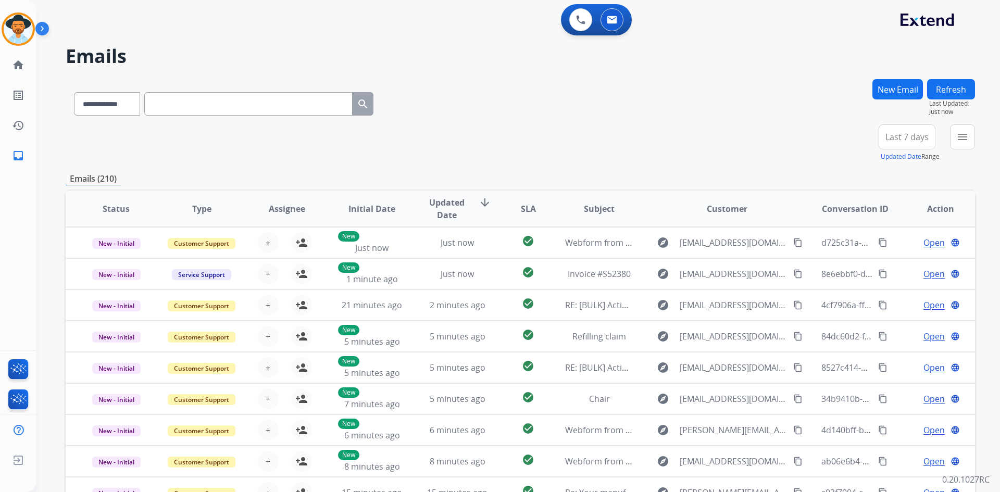
paste input "**********"
type input "**********"
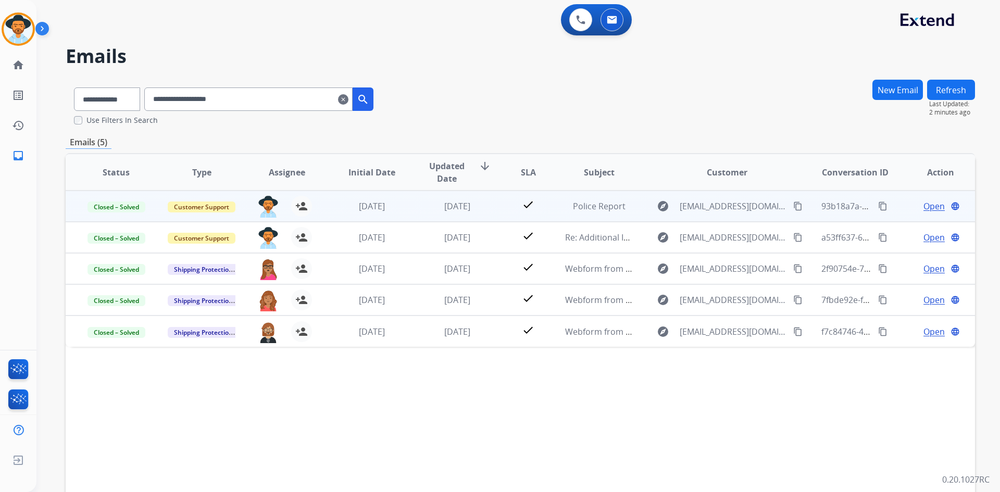
click at [924, 211] on span "Open" at bounding box center [933, 206] width 21 height 12
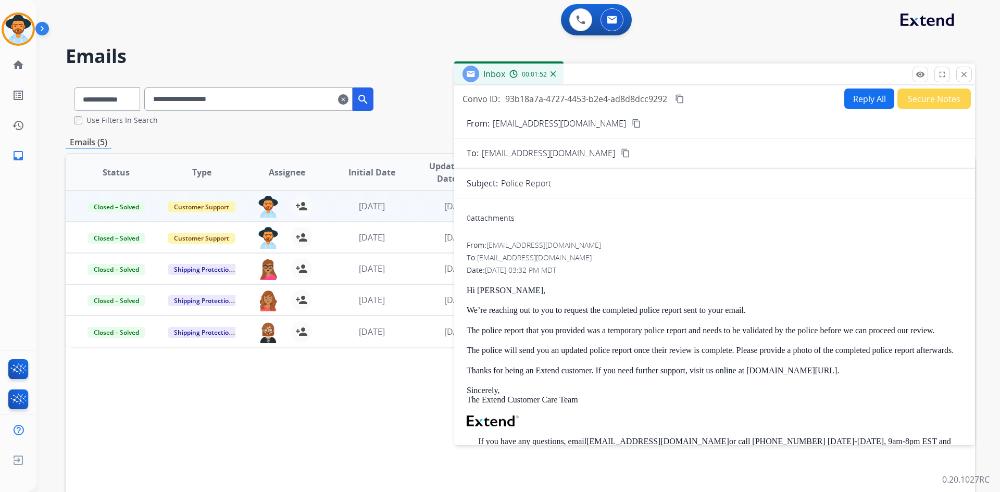
click at [680, 99] on mat-icon "content_copy" at bounding box center [679, 98] width 9 height 9
click at [967, 74] on mat-icon "close" at bounding box center [963, 74] width 9 height 9
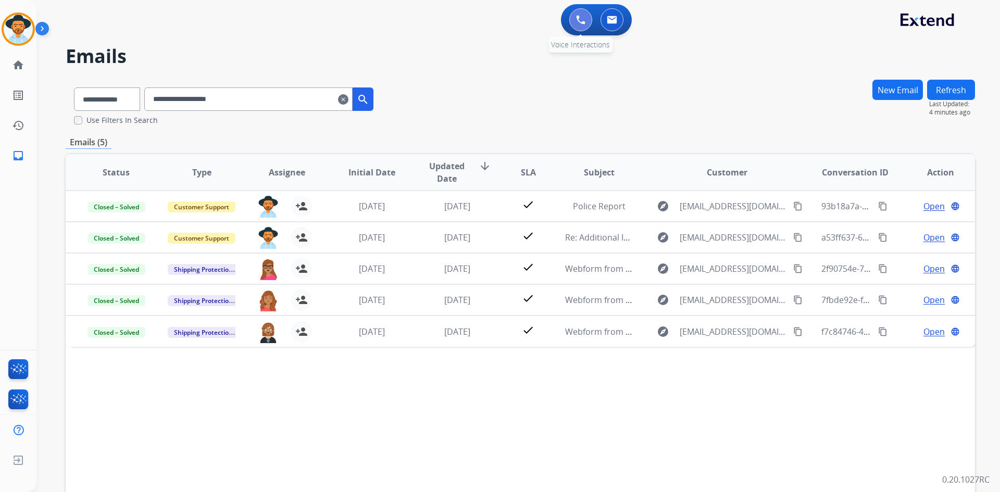
click at [584, 20] on img at bounding box center [580, 19] width 9 height 9
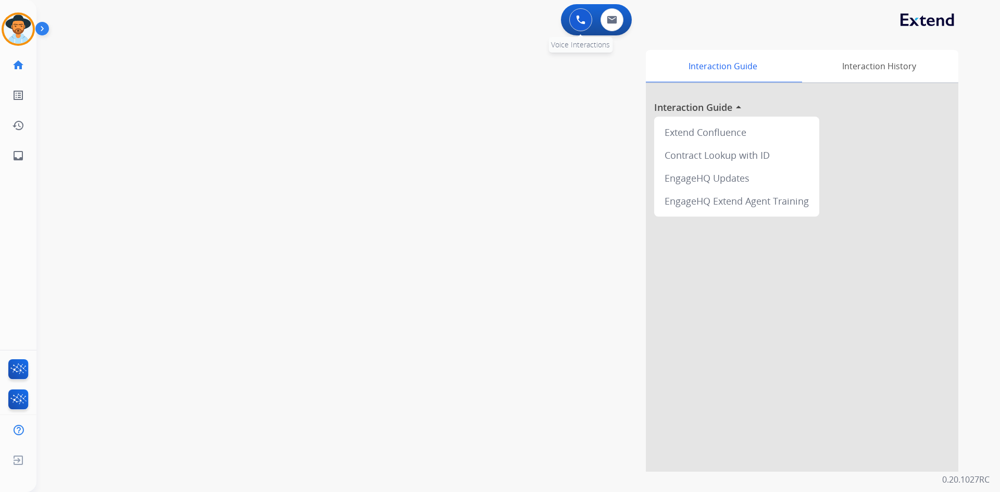
click at [583, 20] on img at bounding box center [580, 19] width 9 height 9
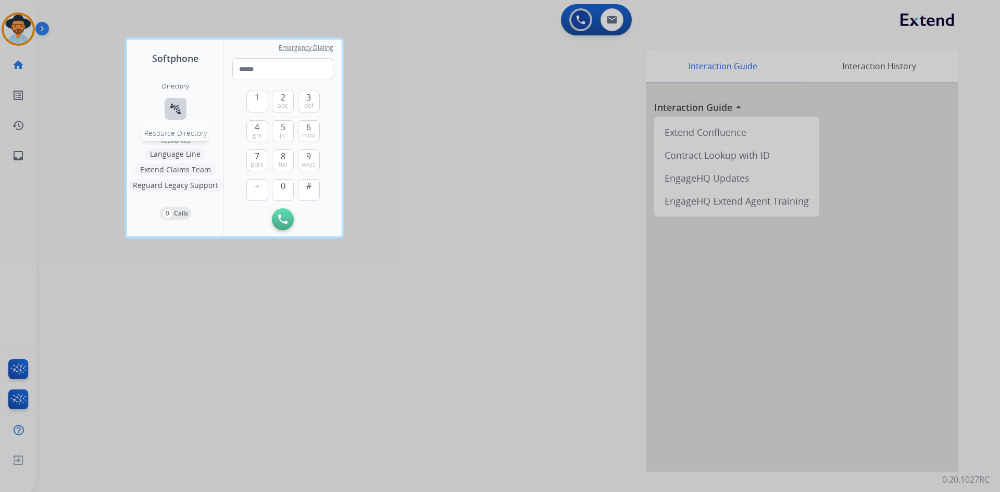
click at [178, 112] on mat-icon "connect_without_contact" at bounding box center [175, 109] width 12 height 12
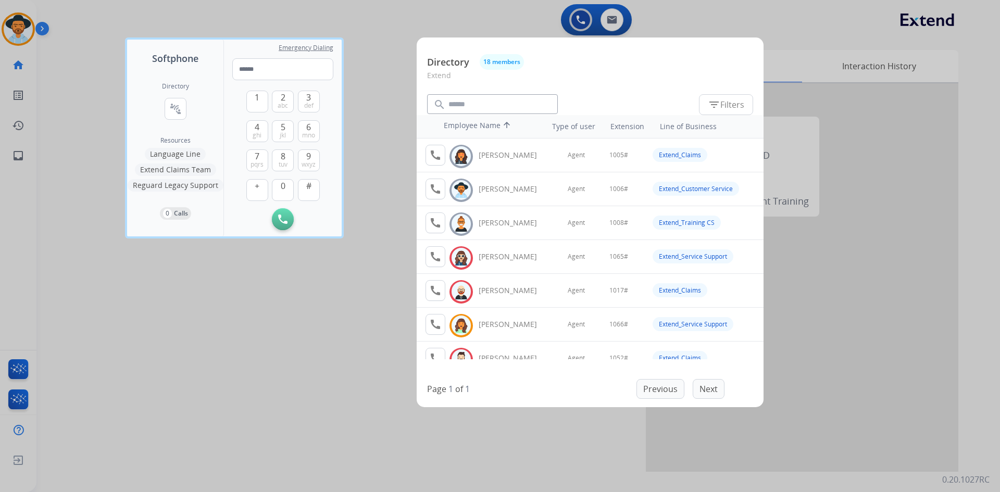
click at [142, 379] on div at bounding box center [500, 246] width 1000 height 492
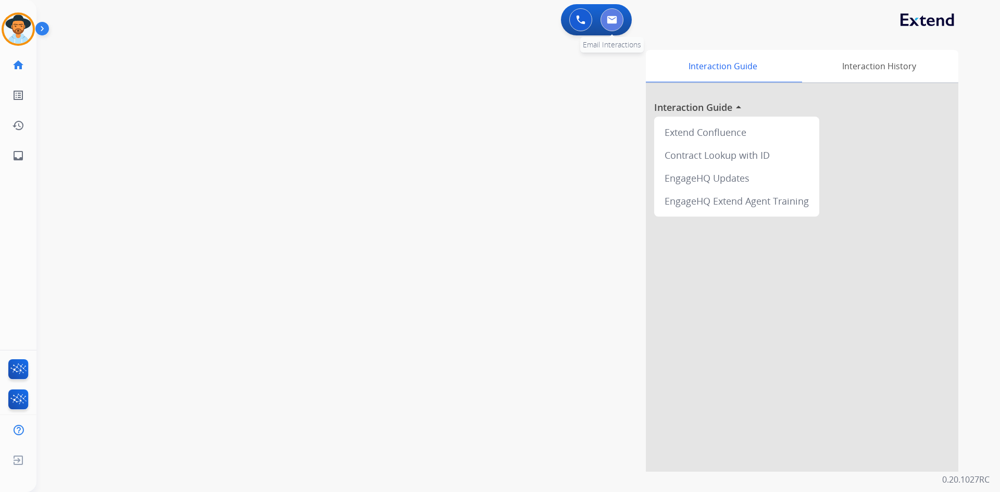
click at [613, 11] on button at bounding box center [611, 19] width 23 height 23
select select "**********"
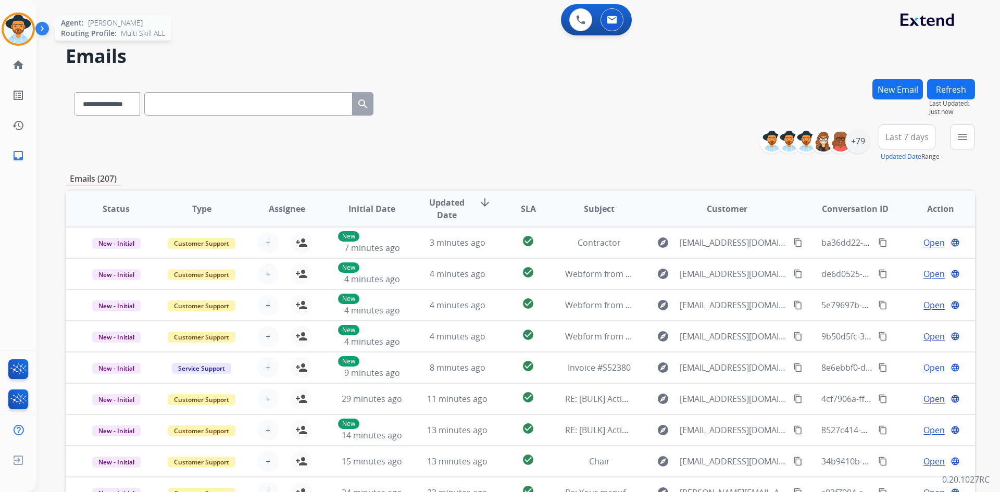
drag, startPoint x: 28, startPoint y: 29, endPoint x: 34, endPoint y: 29, distance: 6.2
click at [28, 29] on img at bounding box center [18, 29] width 29 height 29
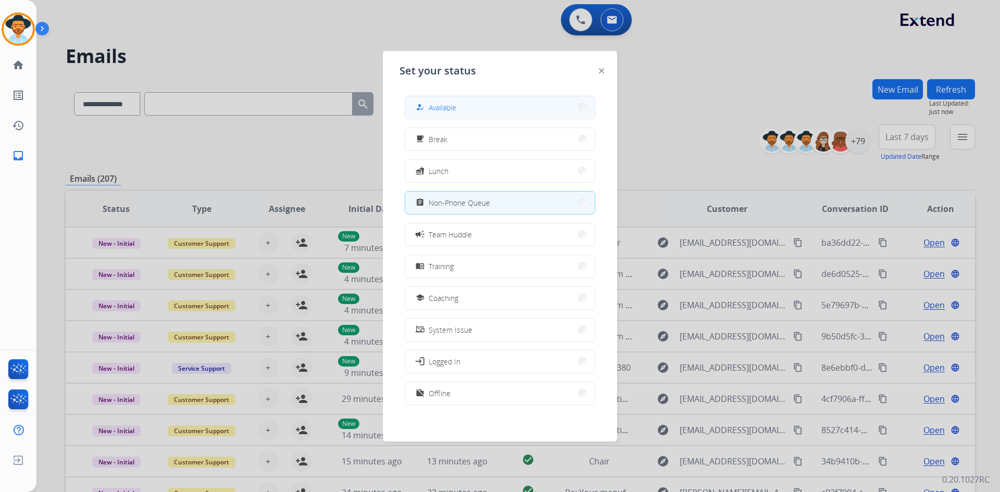
click at [462, 102] on button "how_to_reg Available" at bounding box center [500, 107] width 190 height 22
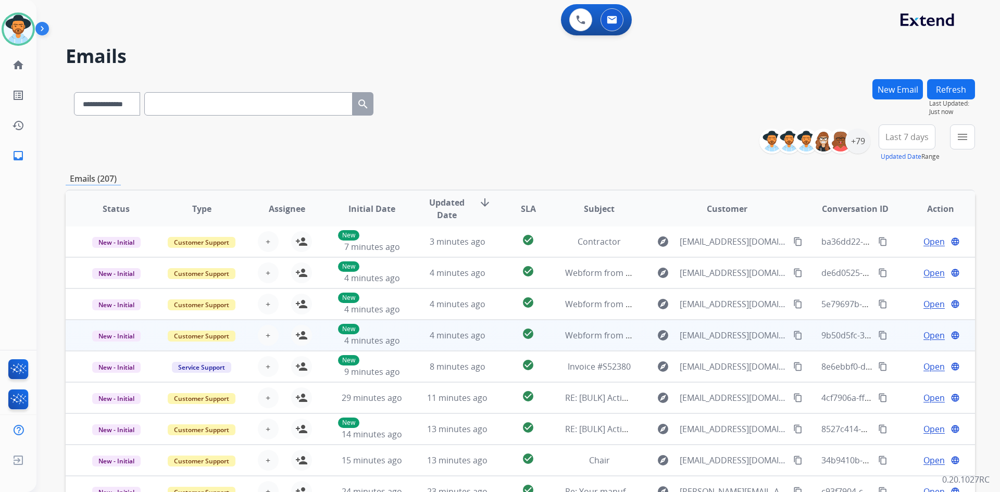
scroll to position [101, 0]
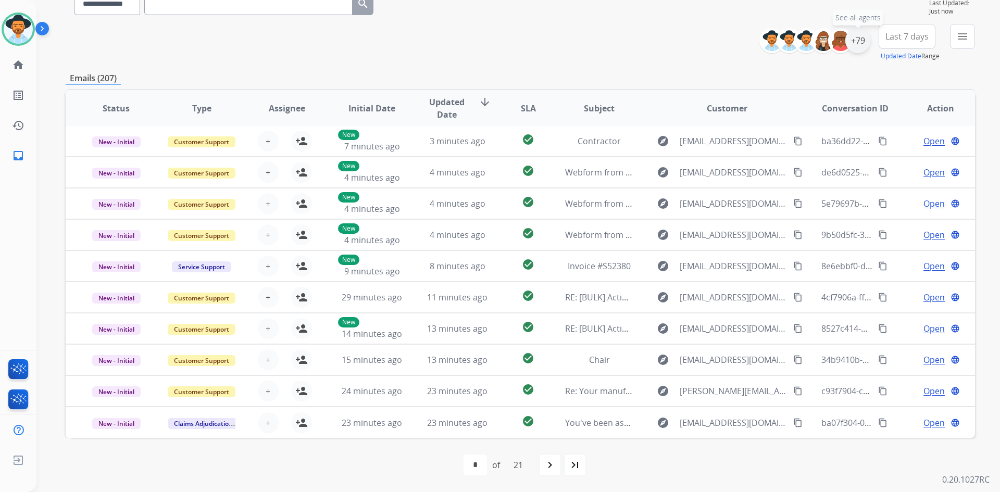
click at [864, 37] on div "+79" at bounding box center [857, 40] width 25 height 25
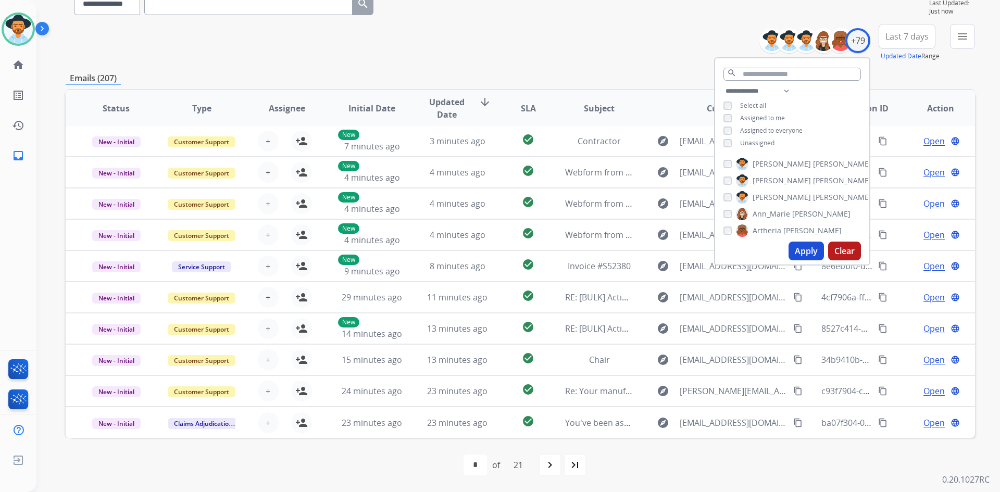
click at [767, 139] on span "Unassigned" at bounding box center [757, 143] width 34 height 9
click at [807, 247] on button "Apply" at bounding box center [805, 251] width 35 height 19
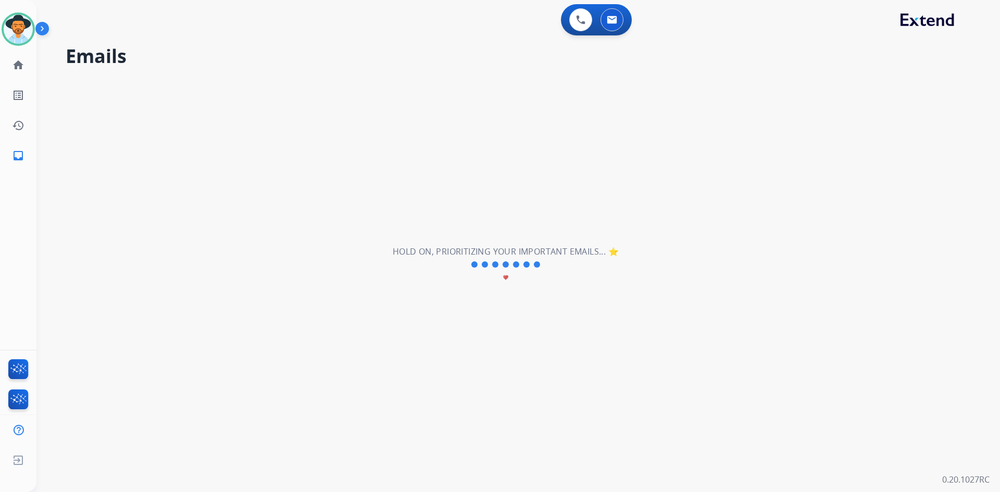
scroll to position [0, 0]
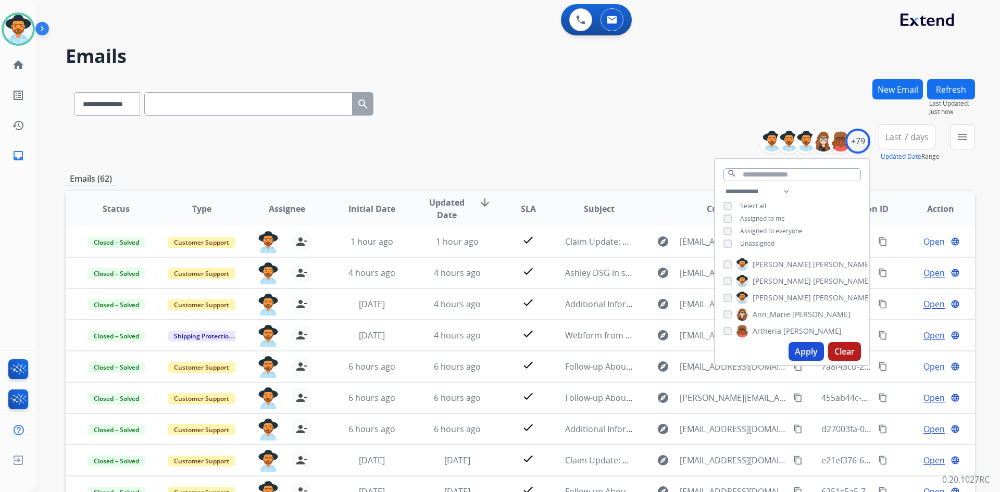
click at [557, 98] on div "**********" at bounding box center [520, 101] width 909 height 45
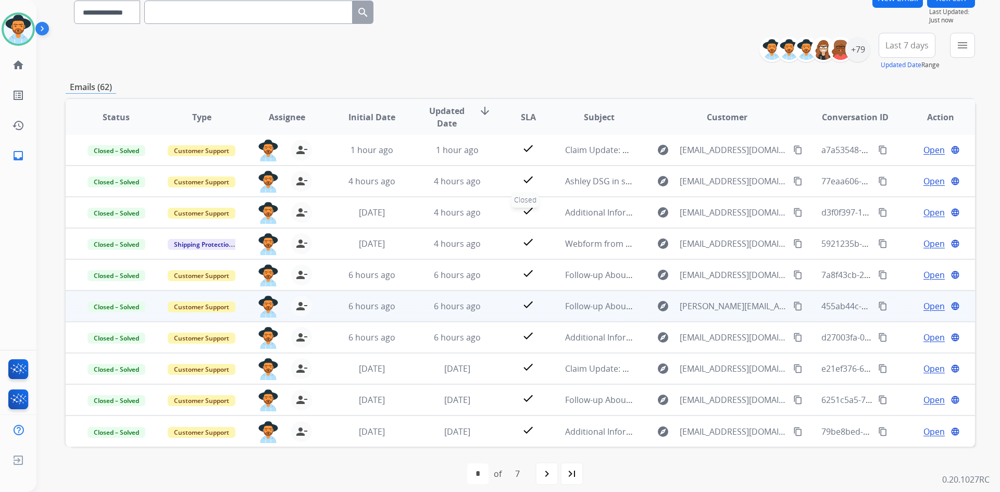
scroll to position [101, 0]
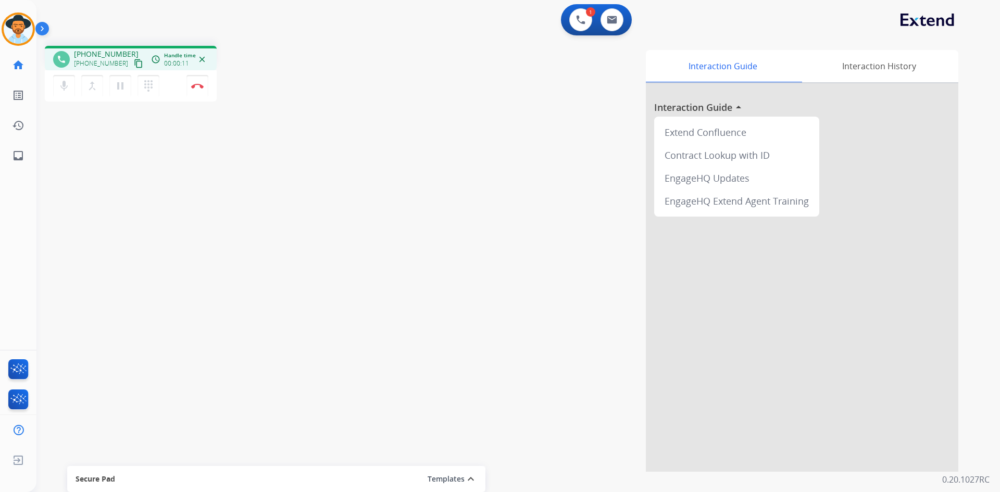
click at [134, 62] on mat-icon "content_copy" at bounding box center [138, 63] width 9 height 9
click at [196, 90] on button "Disconnect" at bounding box center [197, 86] width 22 height 22
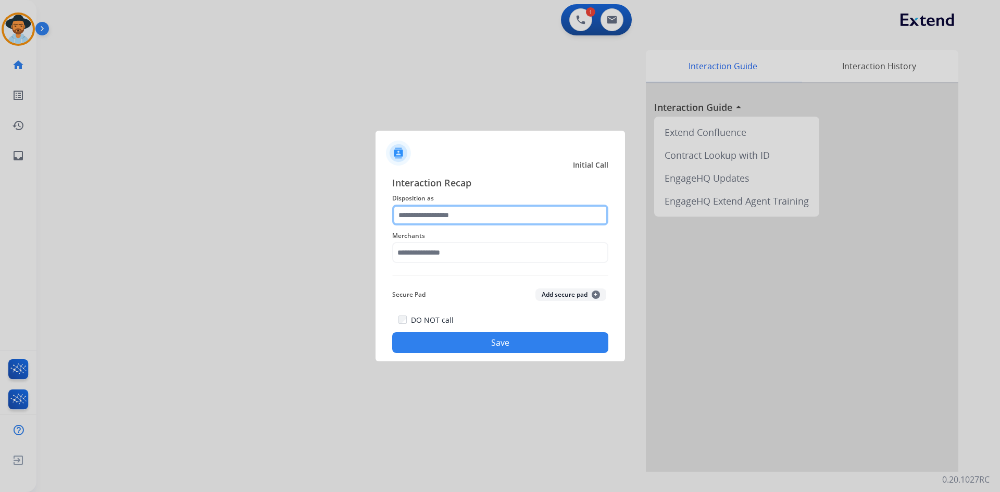
click at [458, 211] on input "text" at bounding box center [500, 215] width 216 height 21
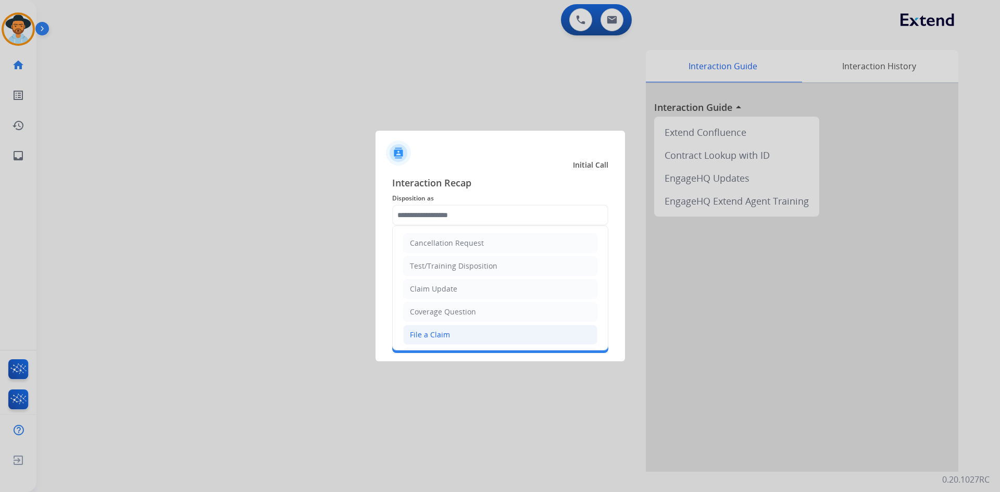
click at [459, 334] on li "File a Claim" at bounding box center [500, 335] width 194 height 20
type input "**********"
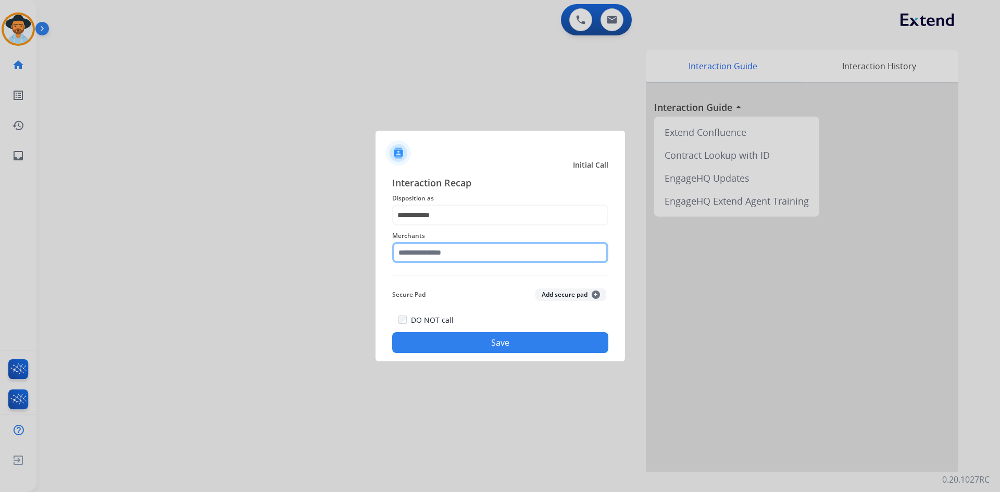
click at [464, 251] on input "text" at bounding box center [500, 252] width 216 height 21
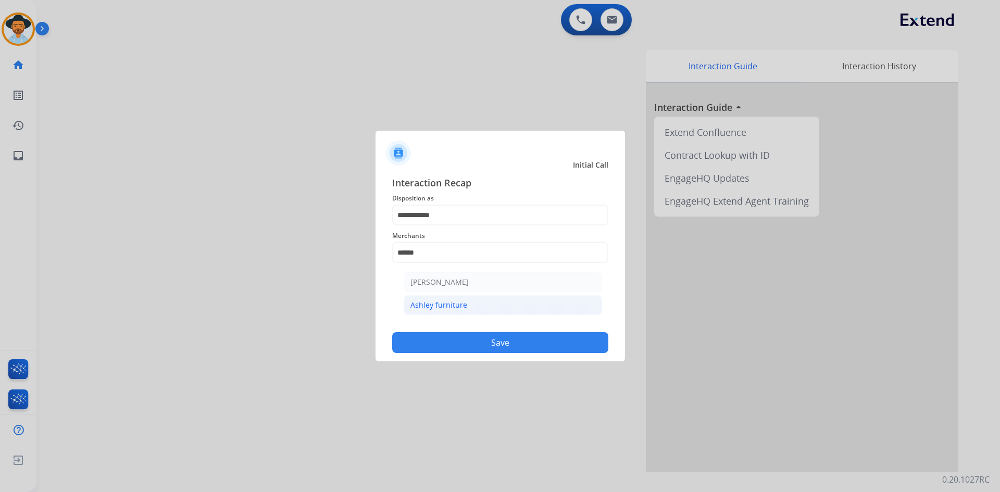
click at [458, 305] on div "Ashley furniture" at bounding box center [438, 305] width 57 height 10
type input "**********"
click at [497, 335] on button "Save" at bounding box center [500, 342] width 216 height 21
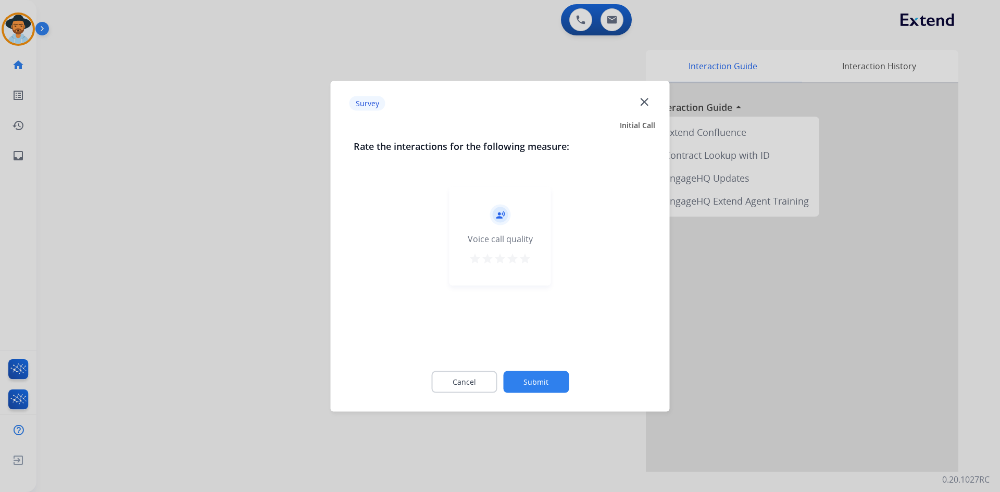
click at [522, 253] on mat-icon "star" at bounding box center [525, 258] width 12 height 12
click at [534, 391] on button "Submit" at bounding box center [536, 382] width 66 height 22
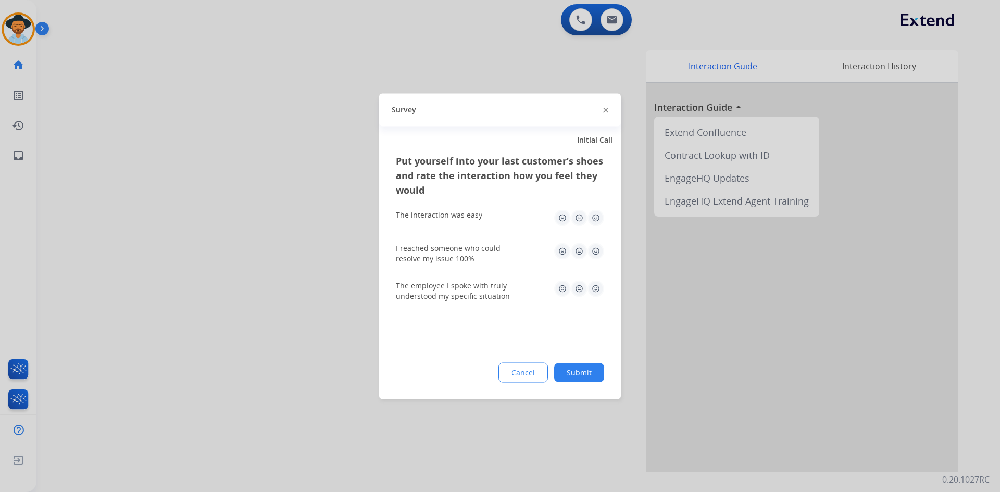
click at [595, 218] on img at bounding box center [595, 217] width 17 height 17
click at [594, 252] on img at bounding box center [595, 251] width 17 height 17
drag, startPoint x: 593, startPoint y: 296, endPoint x: 589, endPoint y: 311, distance: 15.2
click at [593, 297] on div "The employee I spoke with truly understood my specific situation" at bounding box center [500, 290] width 208 height 21
click at [595, 283] on img at bounding box center [595, 288] width 17 height 17
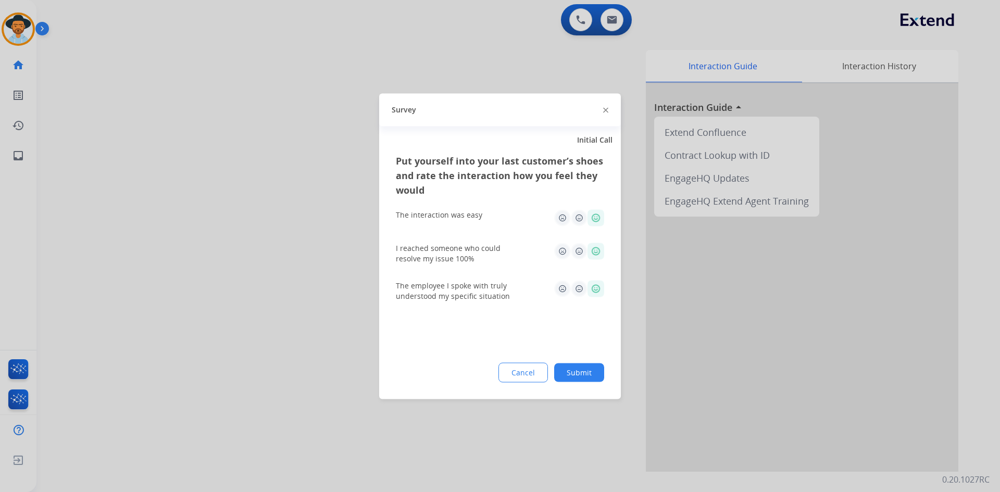
click at [591, 371] on button "Submit" at bounding box center [579, 372] width 50 height 19
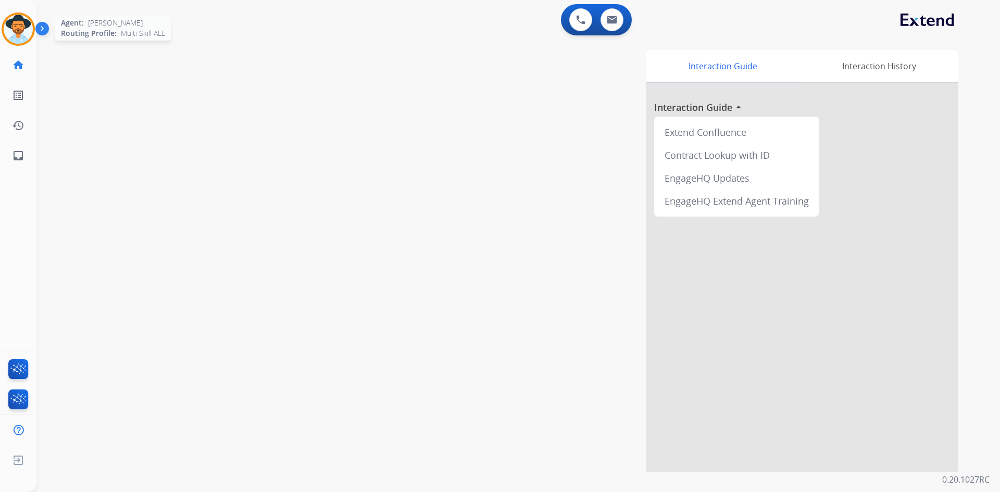
click at [23, 28] on img at bounding box center [18, 29] width 29 height 29
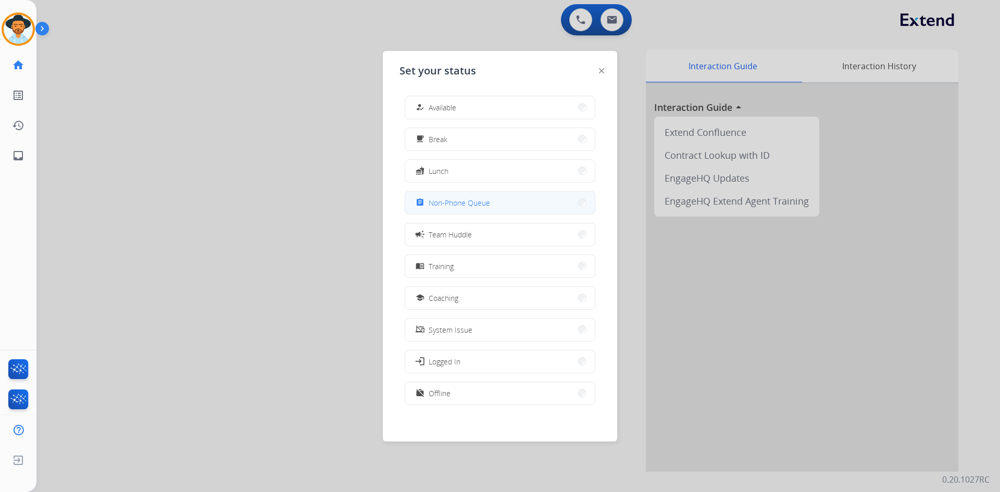
click at [464, 212] on button "assignment Non-Phone Queue" at bounding box center [500, 203] width 190 height 22
